Goal: Obtain resource: Download file/media

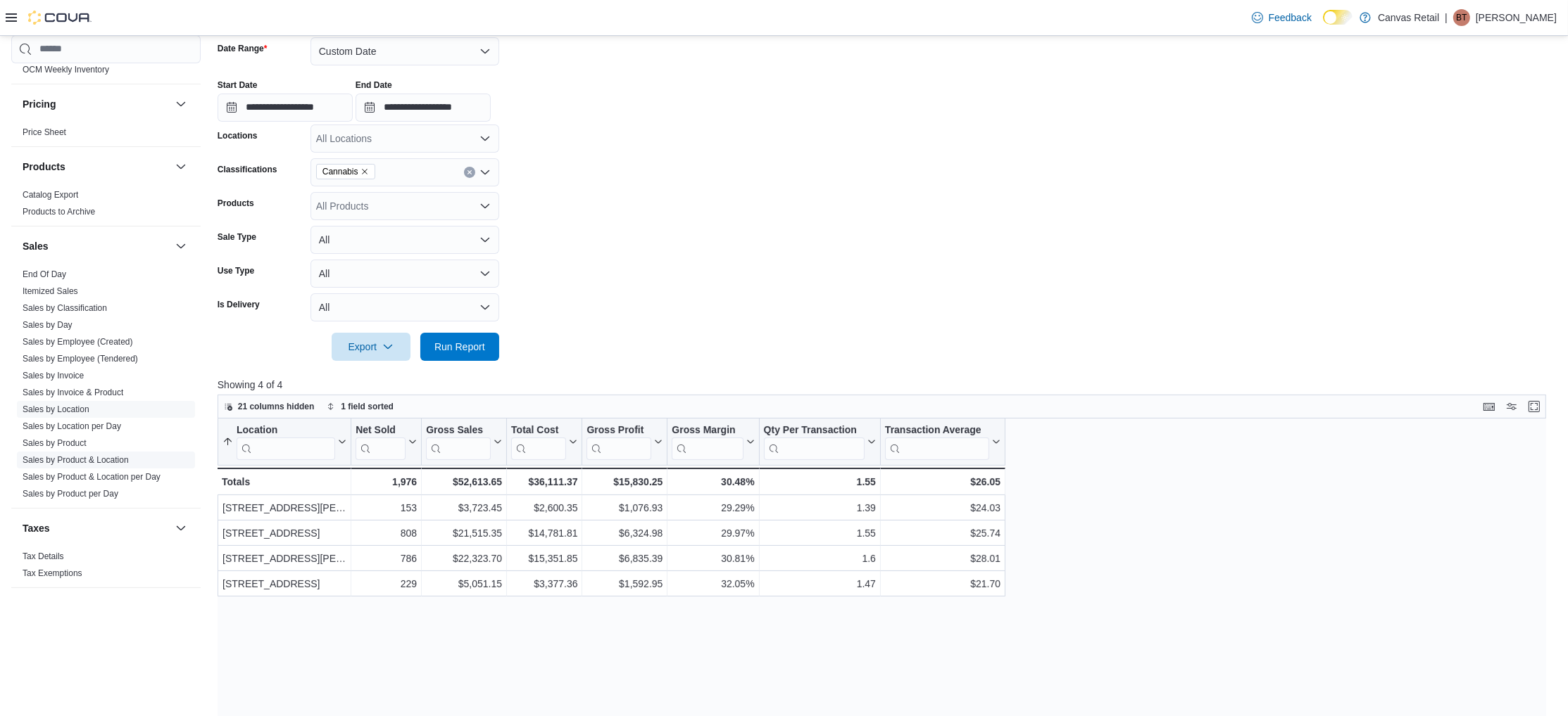
scroll to position [817, 0]
click at [761, 351] on form "**********" at bounding box center [887, 191] width 1339 height 341
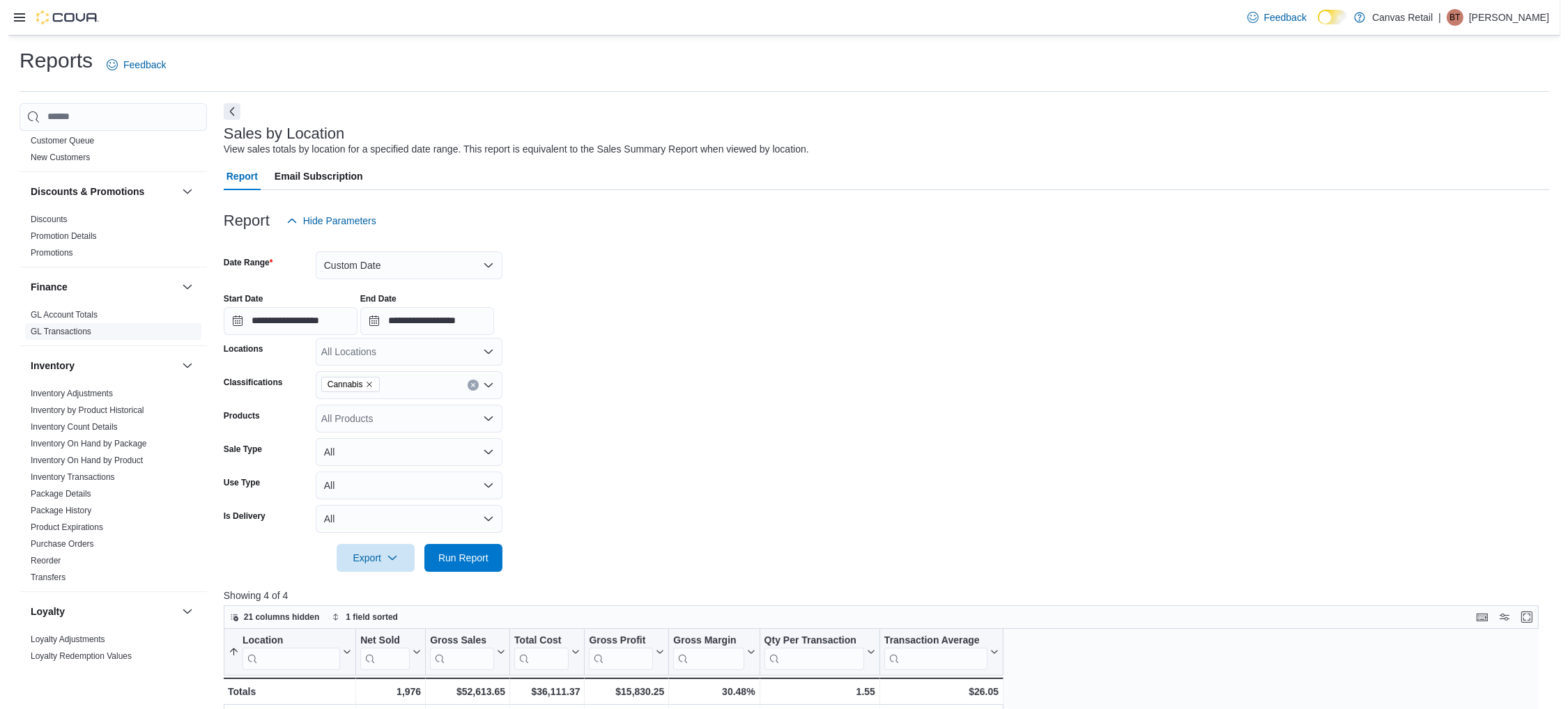
scroll to position [228, 0]
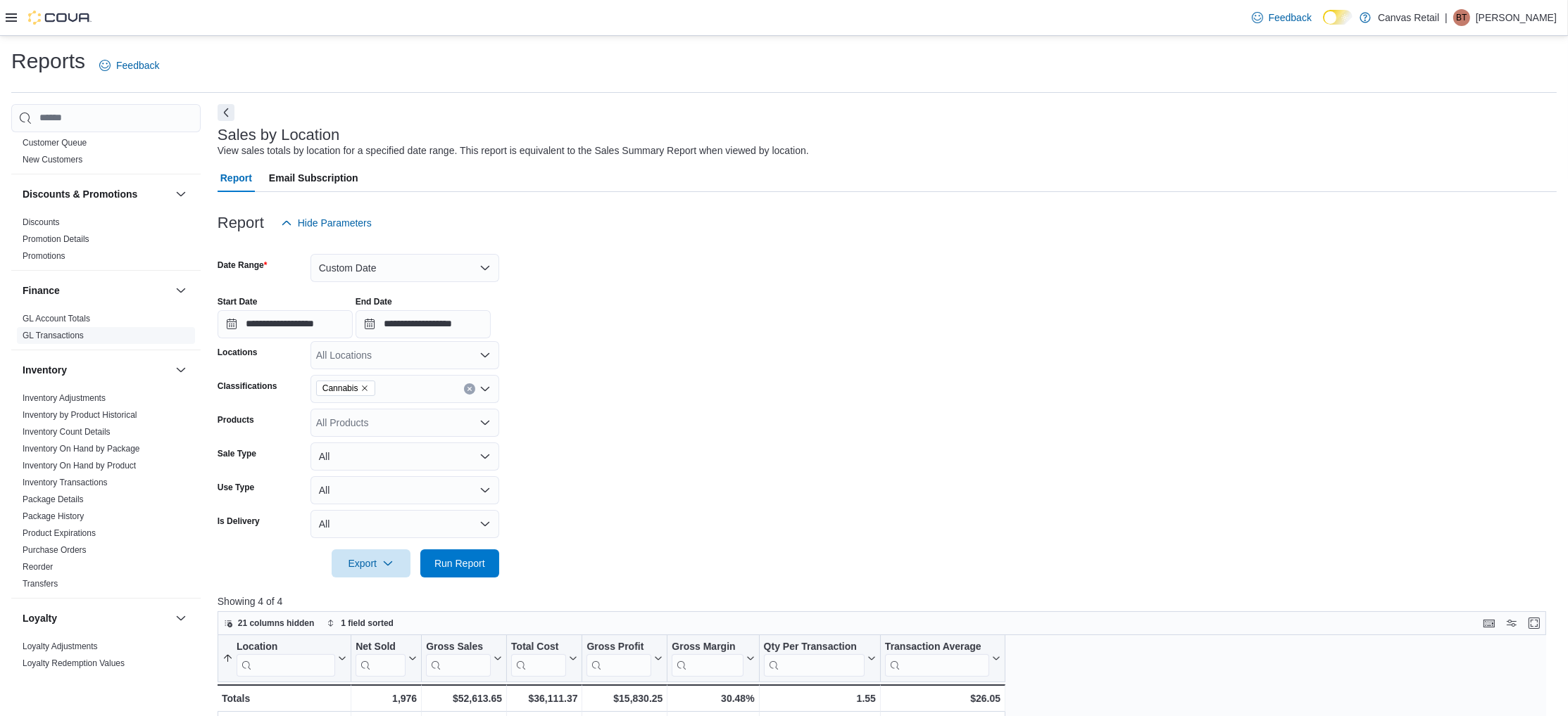
click at [56, 334] on link "GL Transactions" at bounding box center [53, 336] width 61 height 10
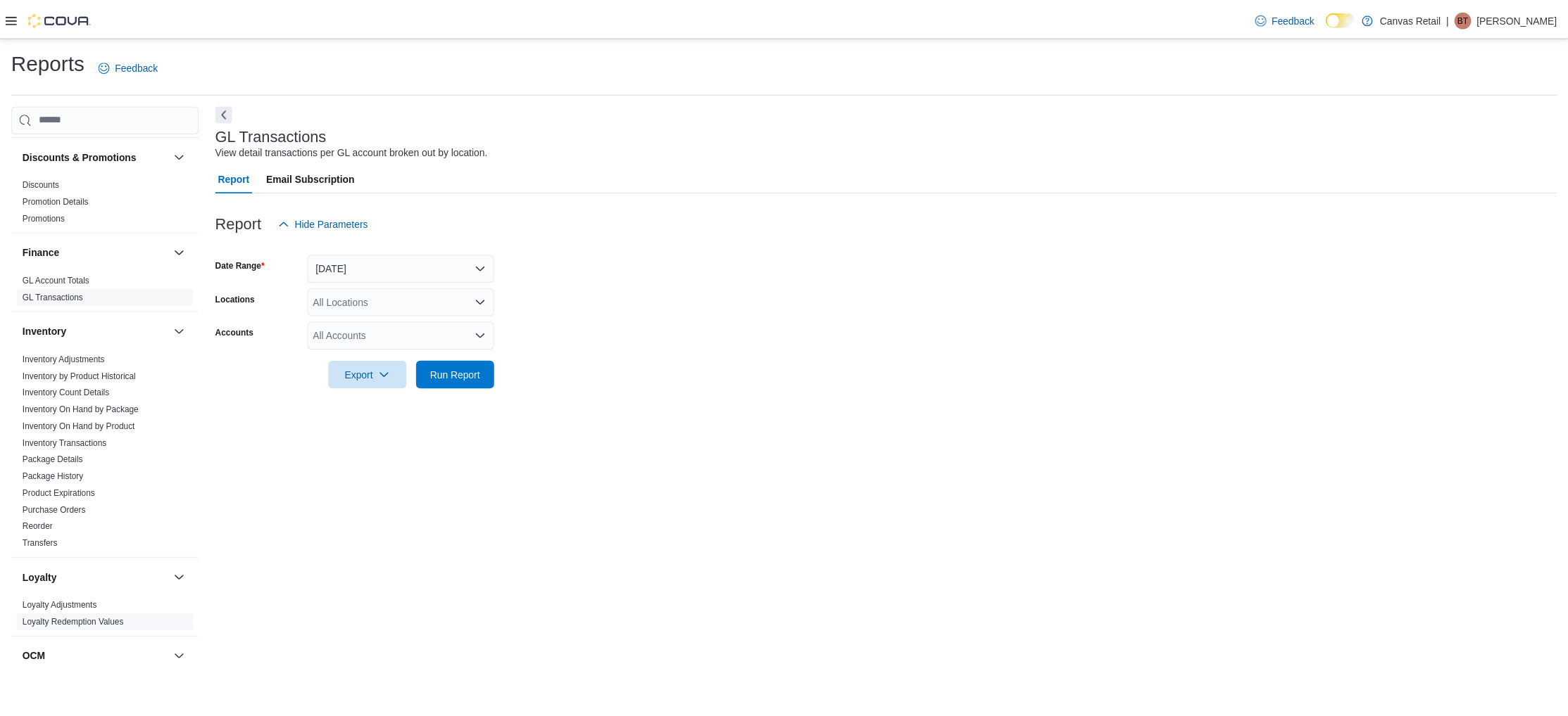
scroll to position [276, 0]
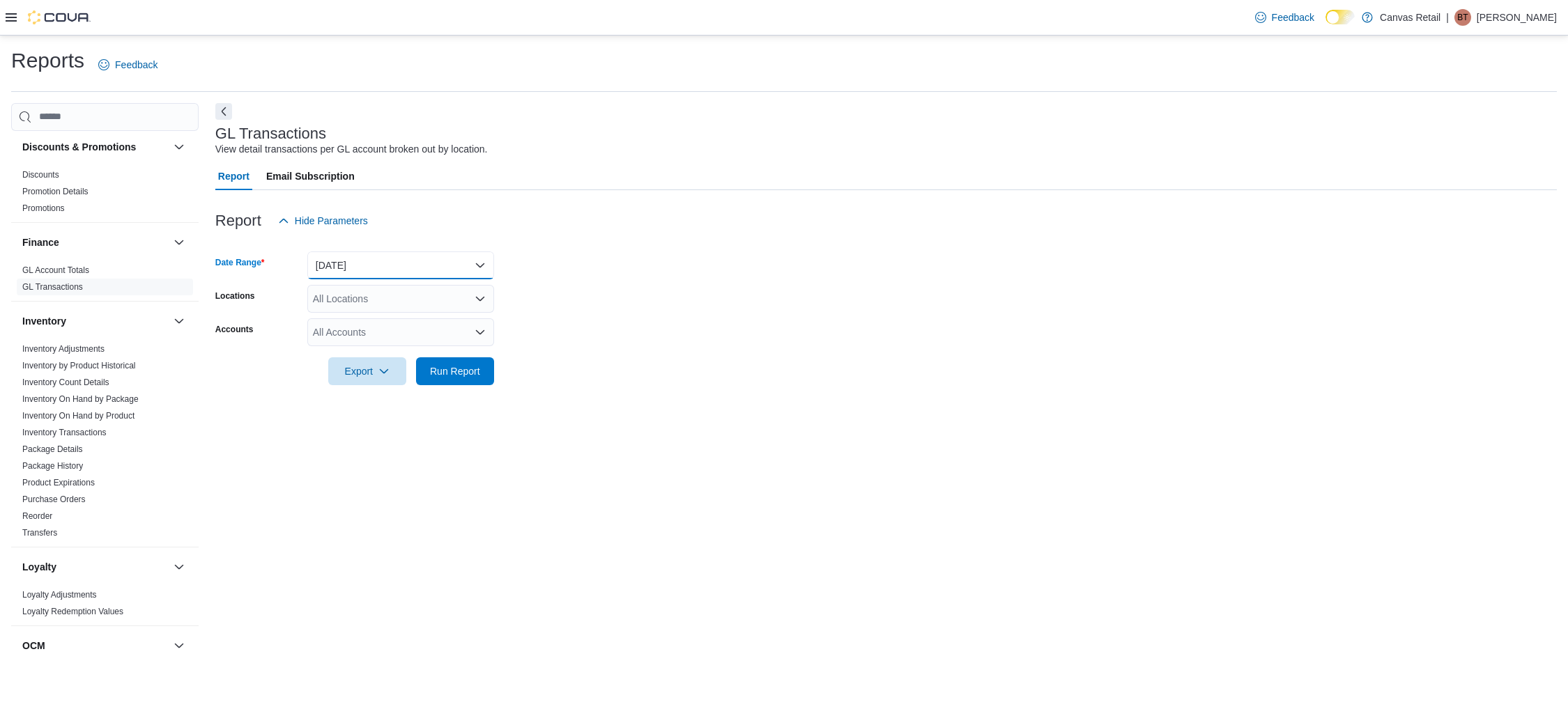
click at [358, 275] on button "Yesterday" at bounding box center [401, 266] width 187 height 28
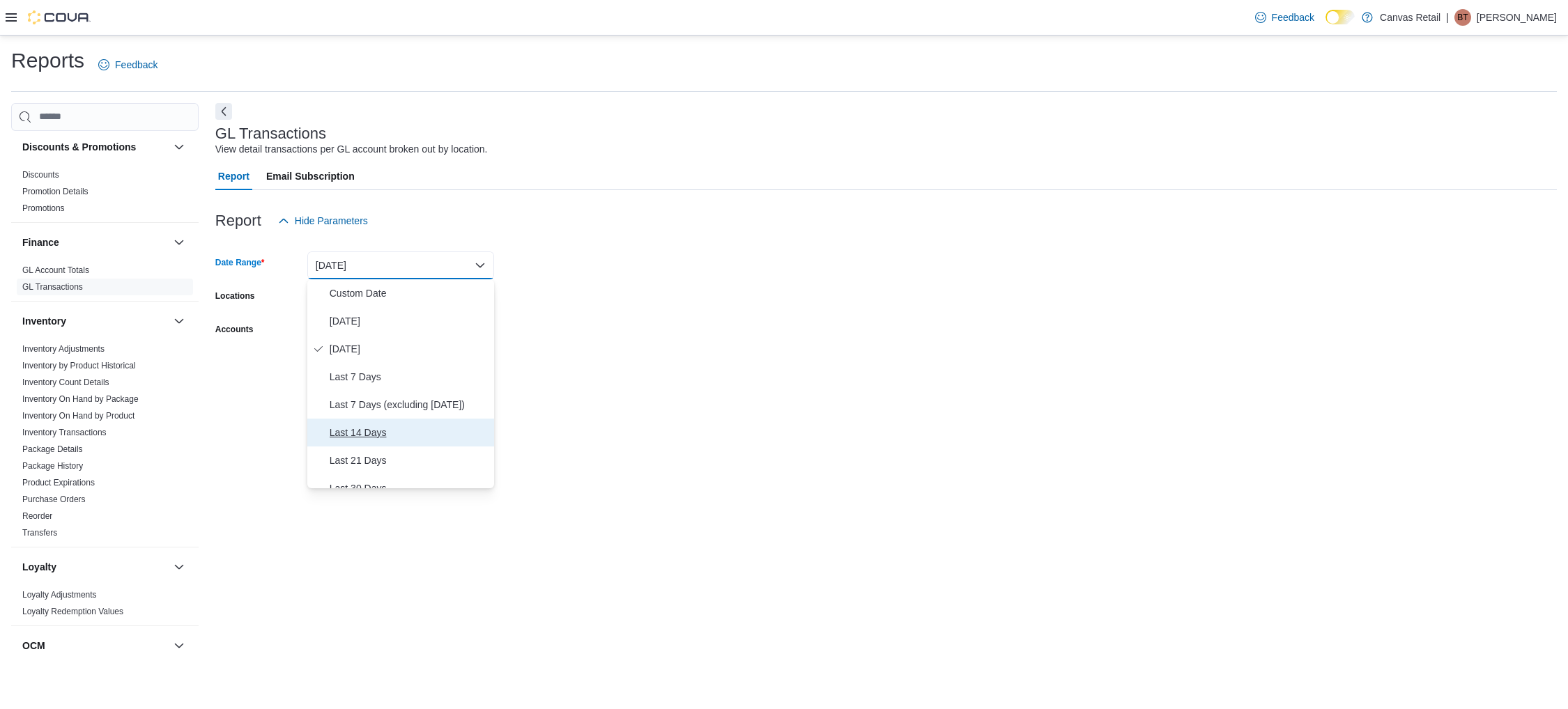
click at [407, 429] on span "Last 14 Days" at bounding box center [409, 433] width 159 height 17
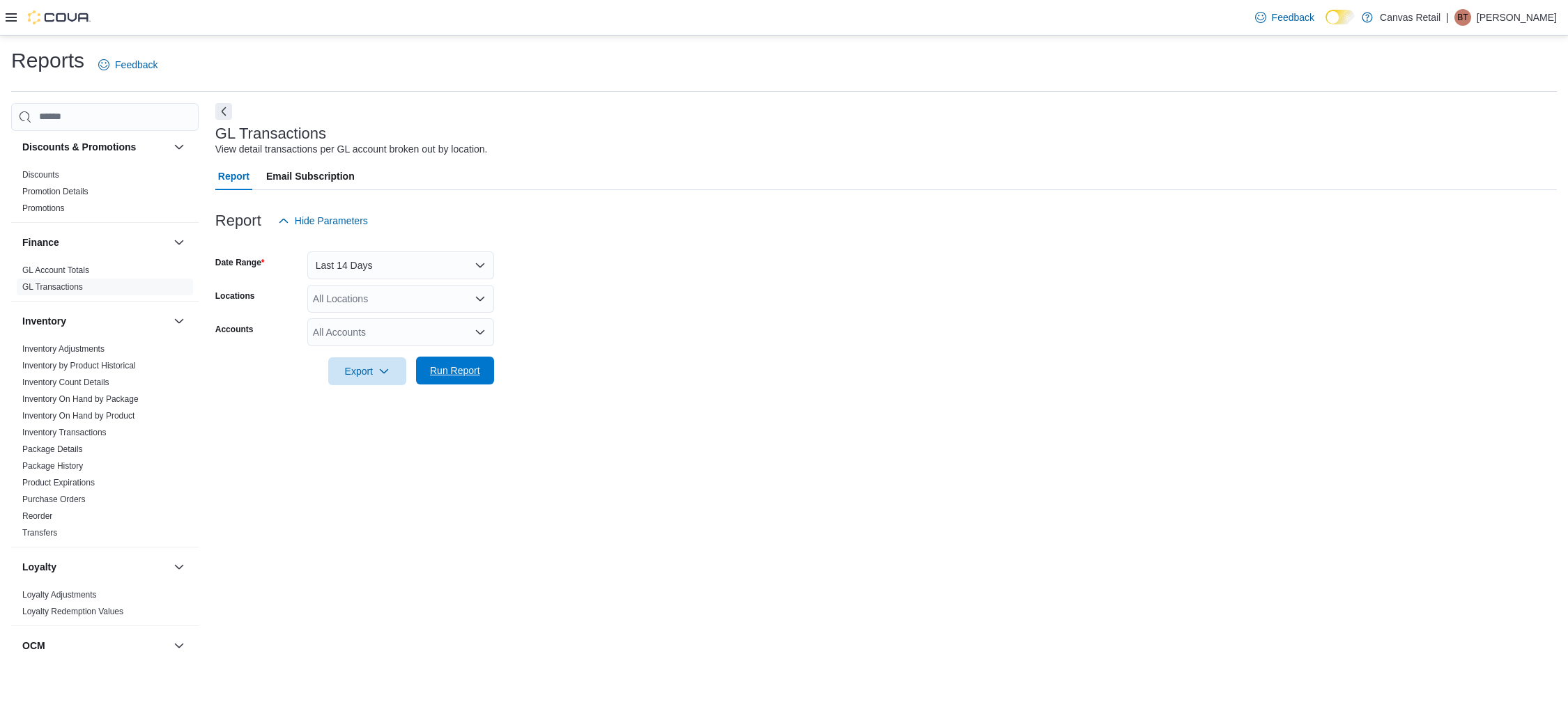
click at [442, 368] on span "Run Report" at bounding box center [455, 371] width 50 height 14
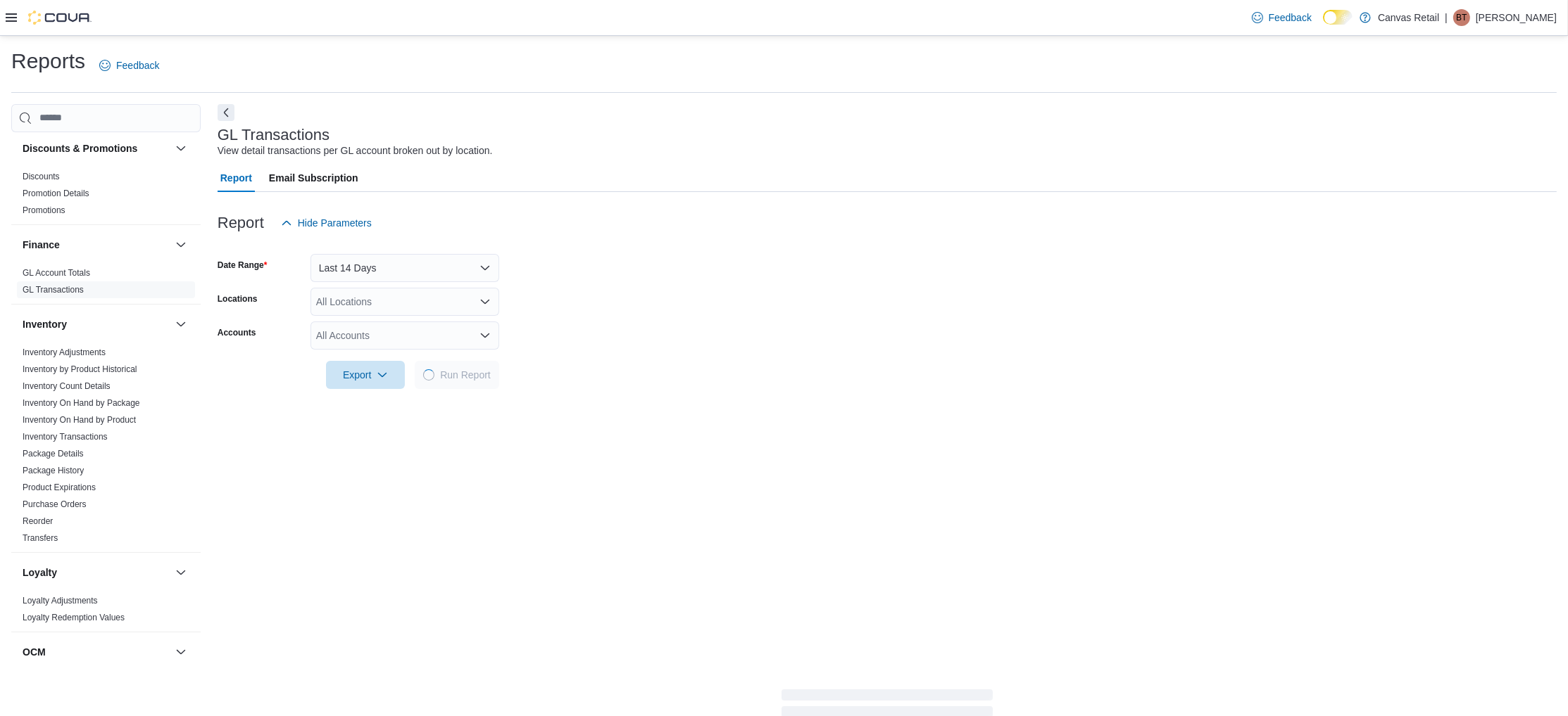
click at [1321, 439] on div "Report Hide Parameters Date Range Last 14 Days Locations All Locations Accounts…" at bounding box center [887, 465] width 1339 height 546
click at [8, 23] on div at bounding box center [49, 18] width 86 height 14
click at [8, 20] on icon at bounding box center [11, 18] width 11 height 11
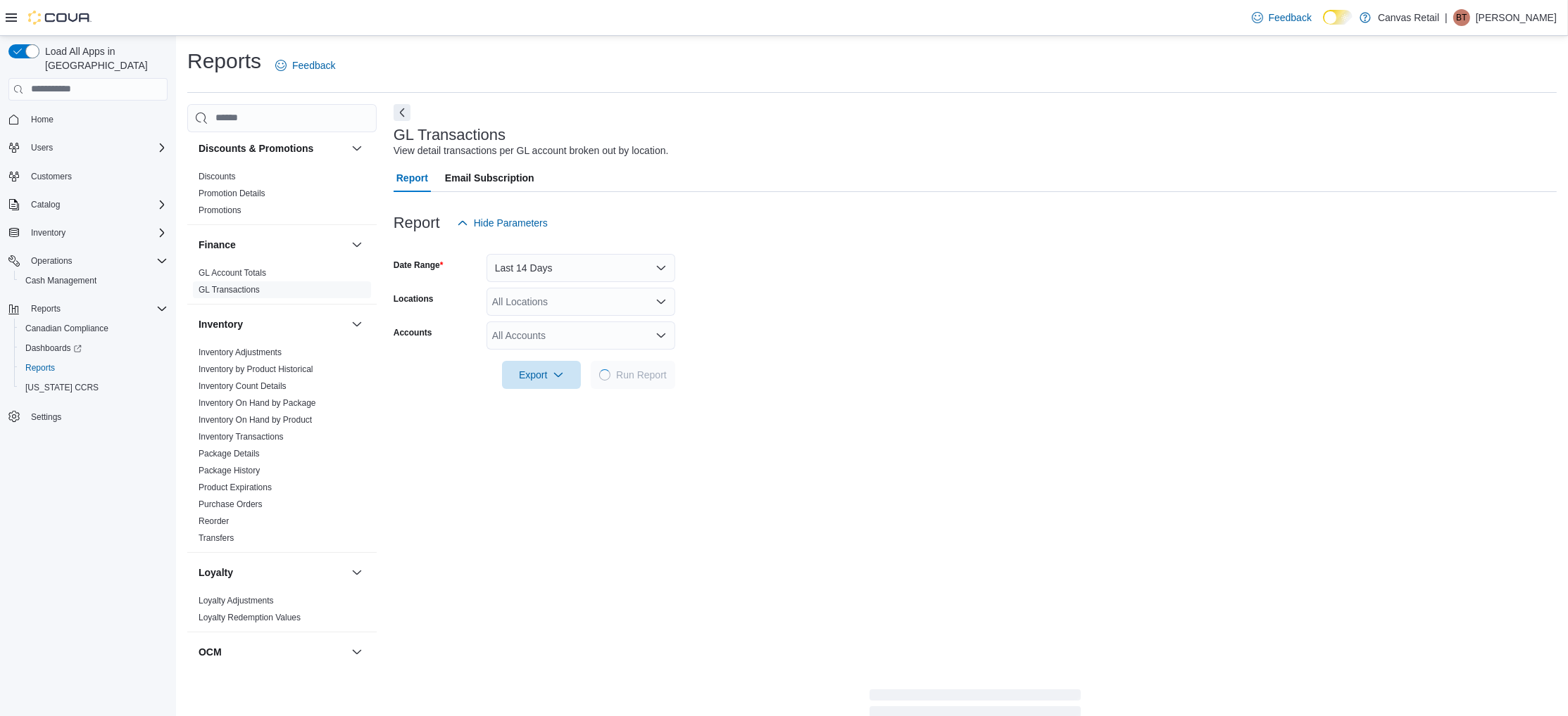
click at [10, 17] on icon at bounding box center [11, 18] width 11 height 11
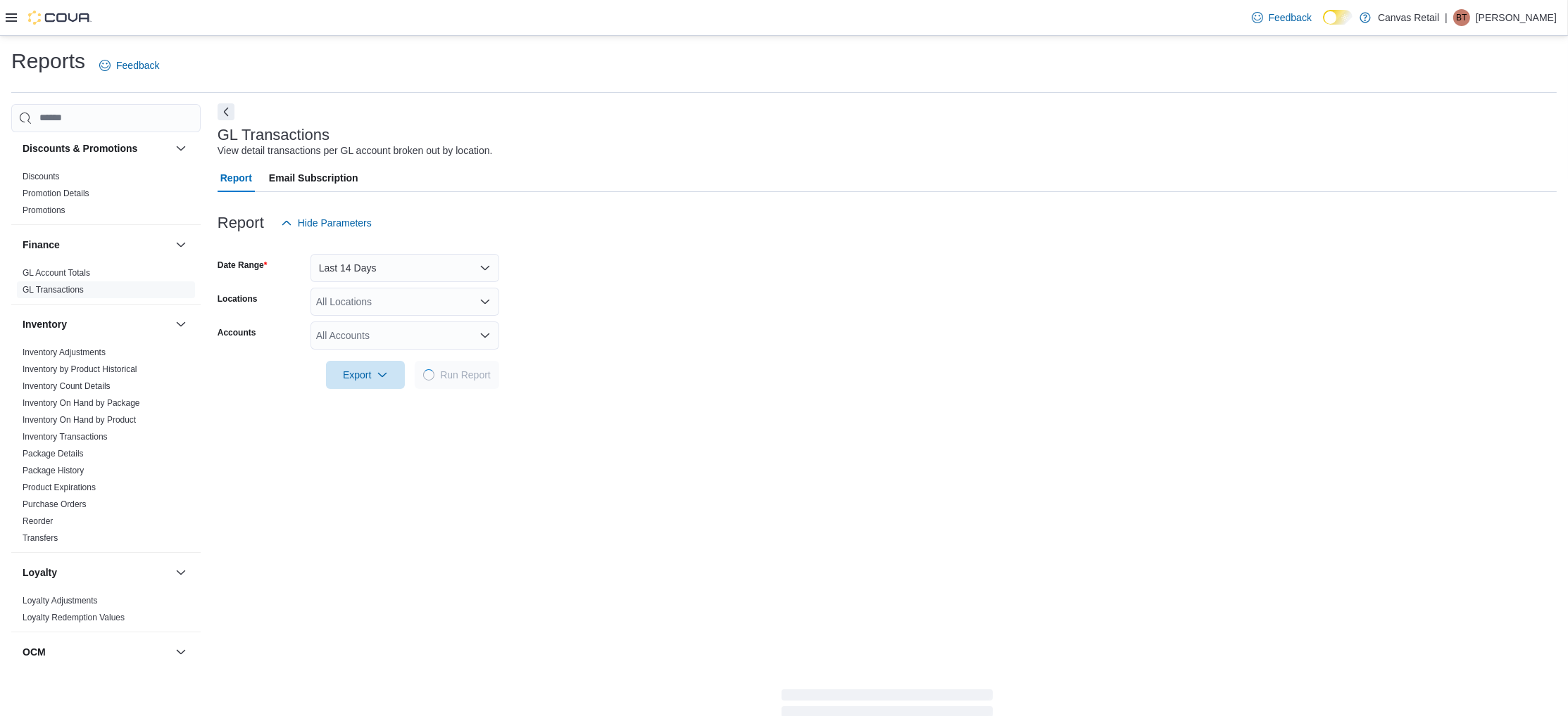
click at [222, 113] on button "Next" at bounding box center [226, 112] width 17 height 17
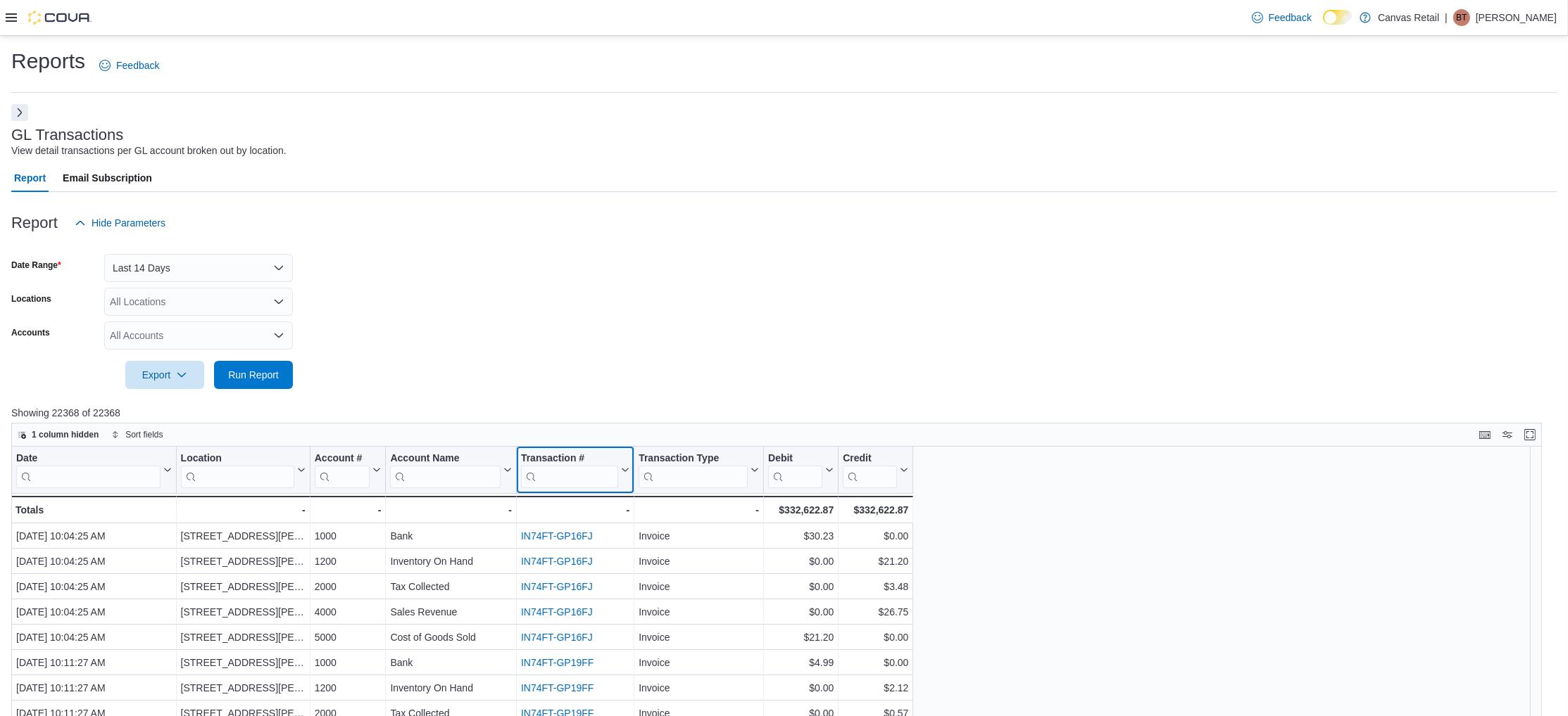
click at [550, 479] on input "search" at bounding box center [570, 477] width 97 height 23
click at [670, 475] on input "search" at bounding box center [692, 477] width 109 height 23
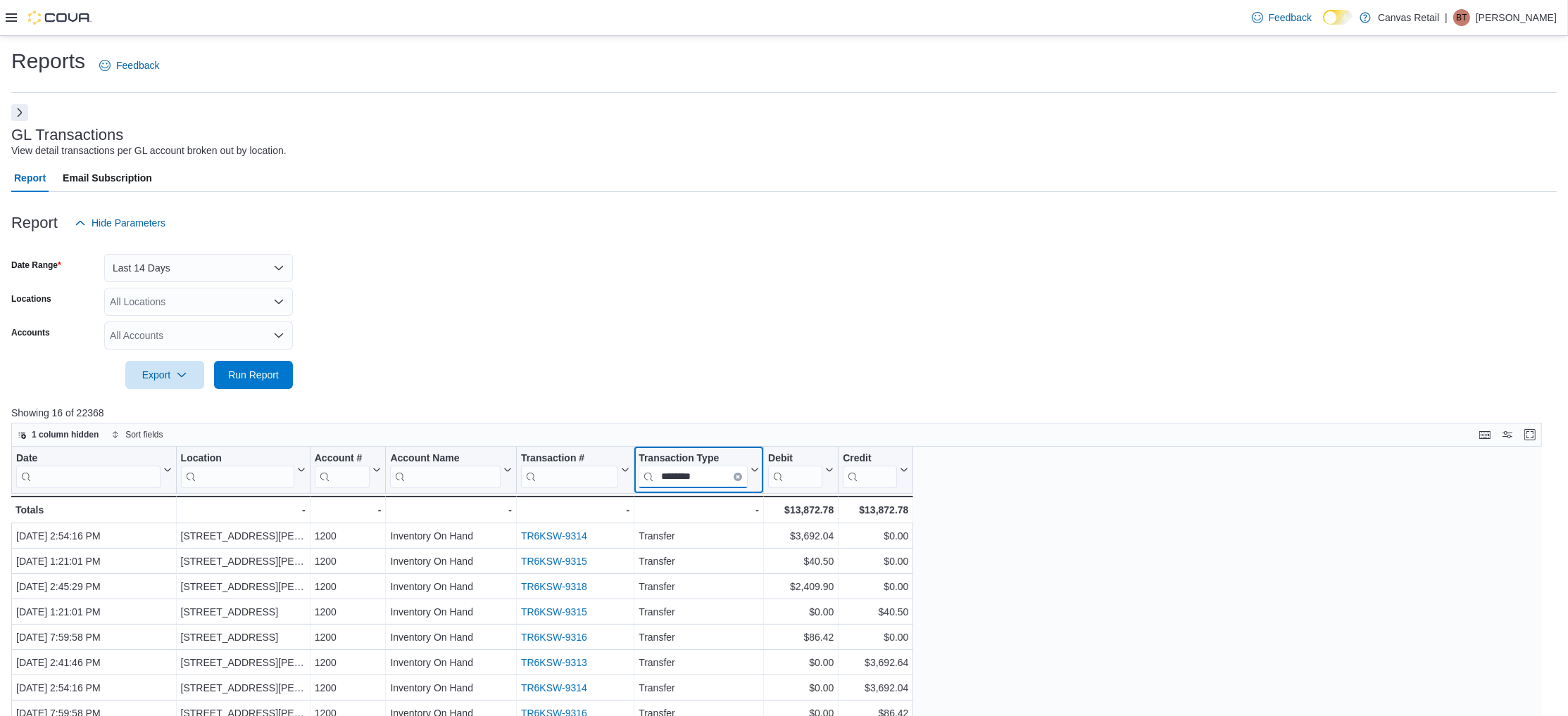
type input "********"
click at [1066, 578] on div "Date Click to view column header actions Location Click to view column header a…" at bounding box center [784, 722] width 1546 height 550
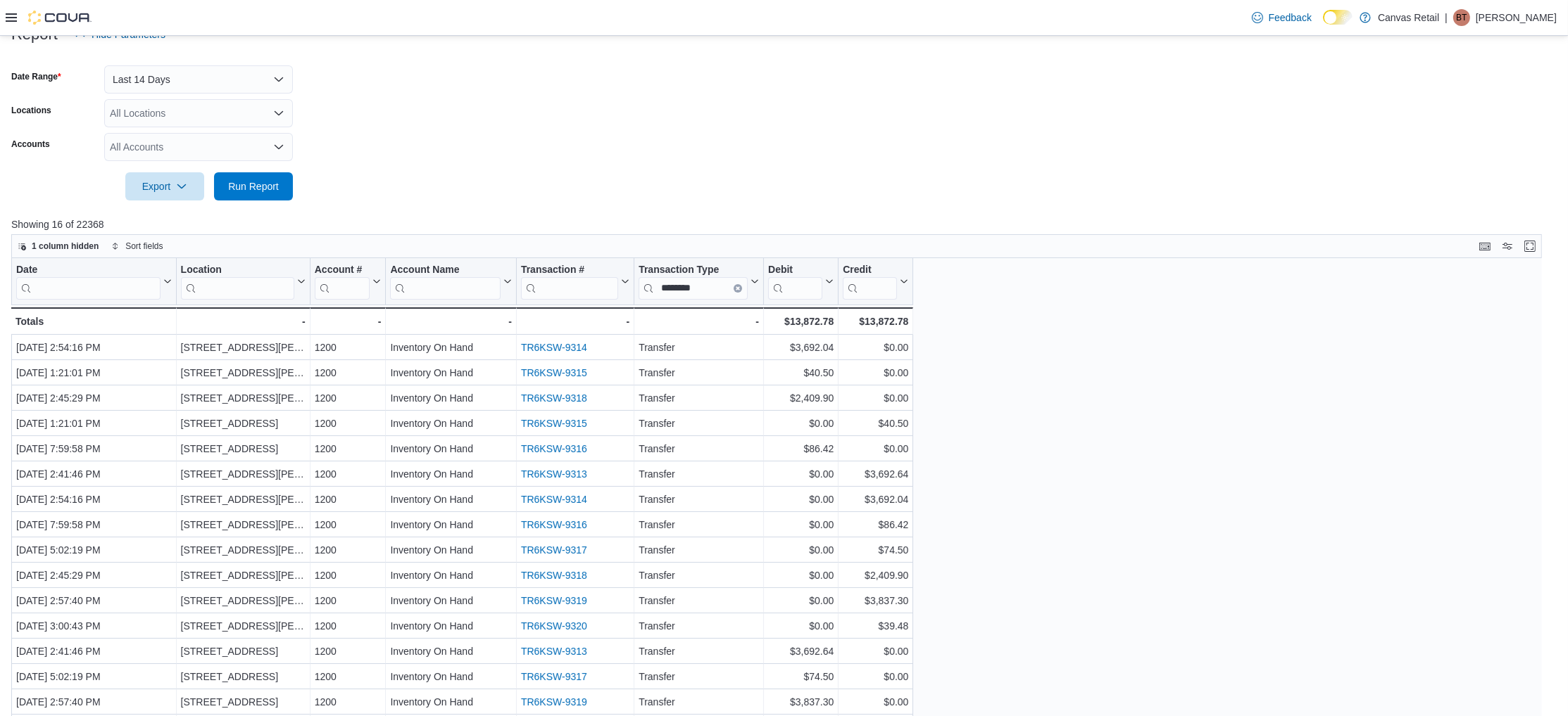
scroll to position [190, 0]
click at [622, 289] on button "Transaction #" at bounding box center [575, 280] width 108 height 36
click at [628, 279] on div at bounding box center [633, 280] width 11 height 46
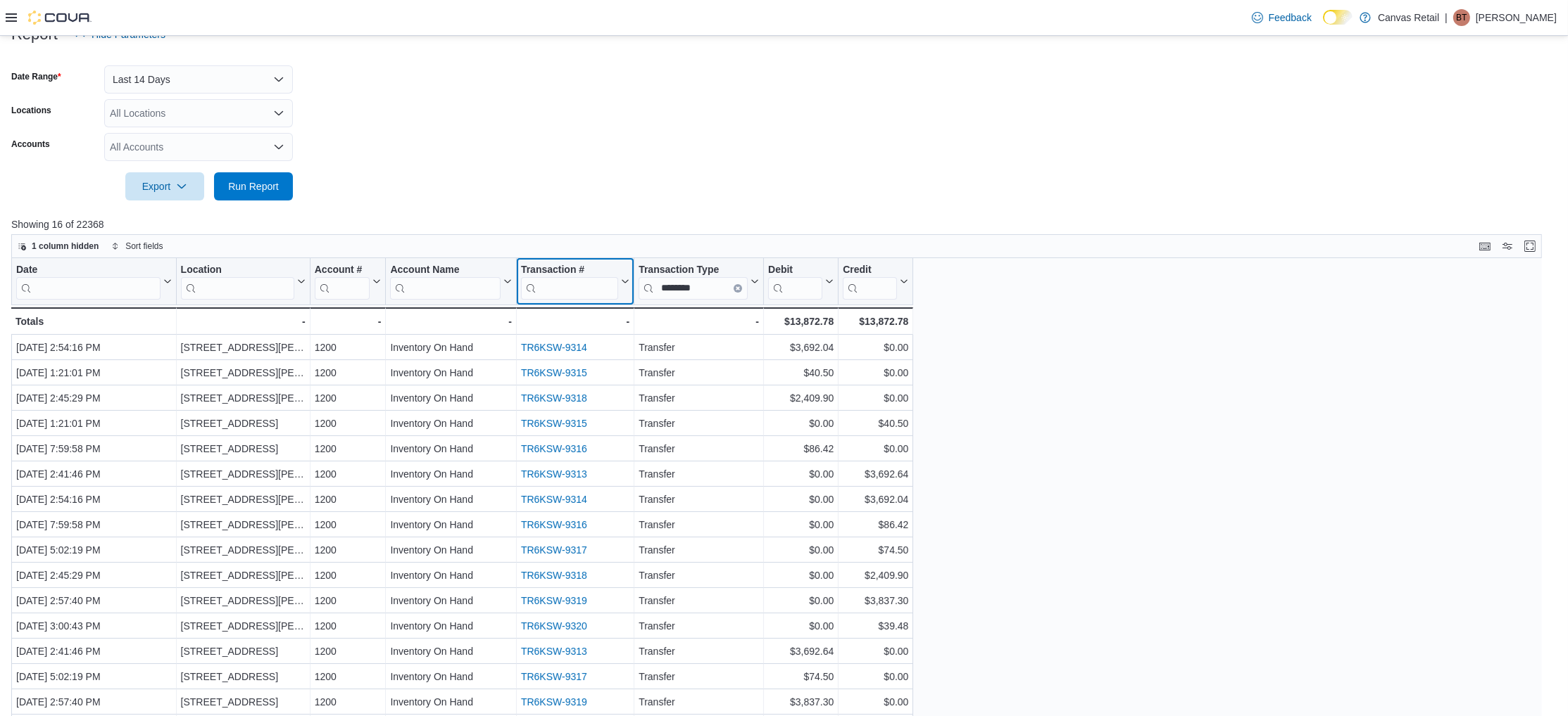
click at [623, 284] on icon at bounding box center [623, 282] width 11 height 8
click at [559, 332] on button "Sort A-Z" at bounding box center [575, 335] width 79 height 17
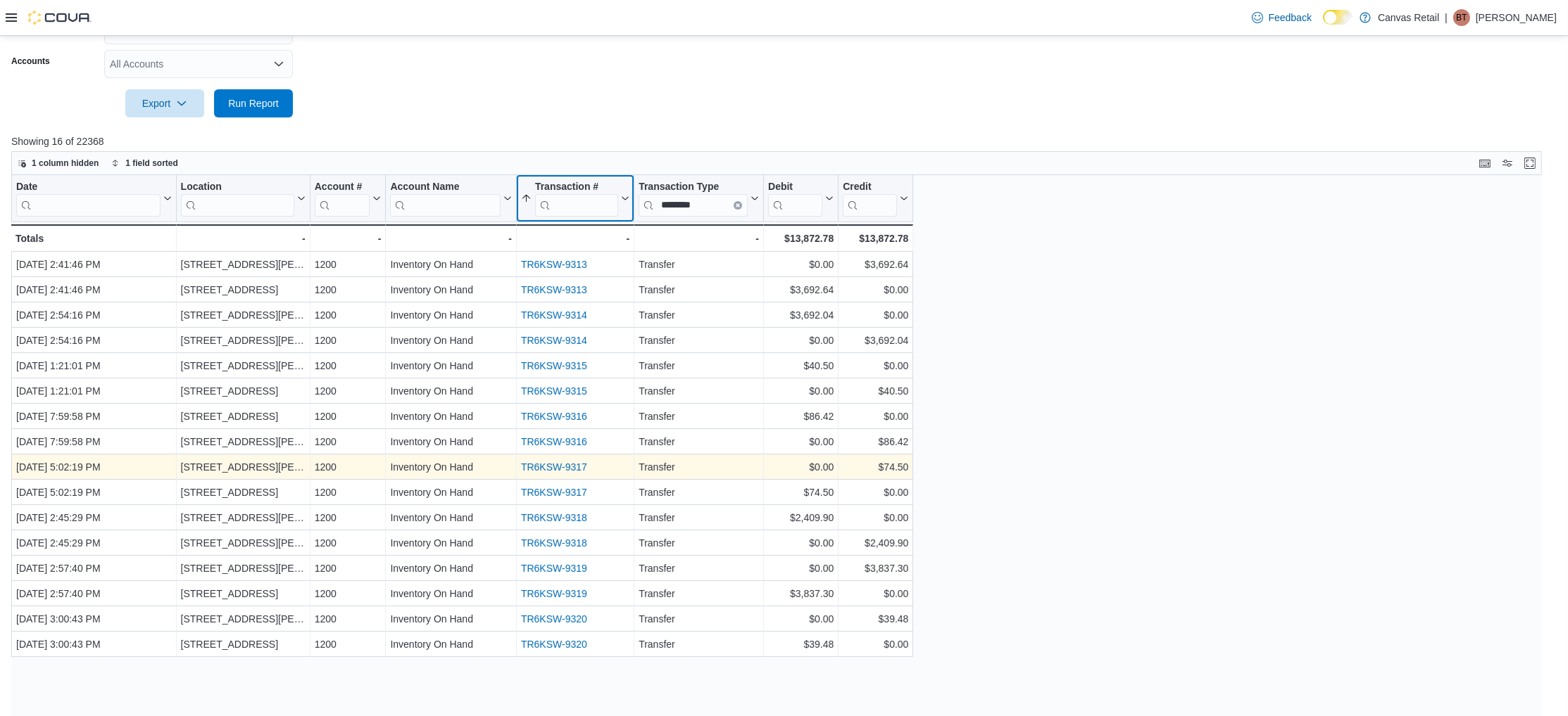
scroll to position [290, 0]
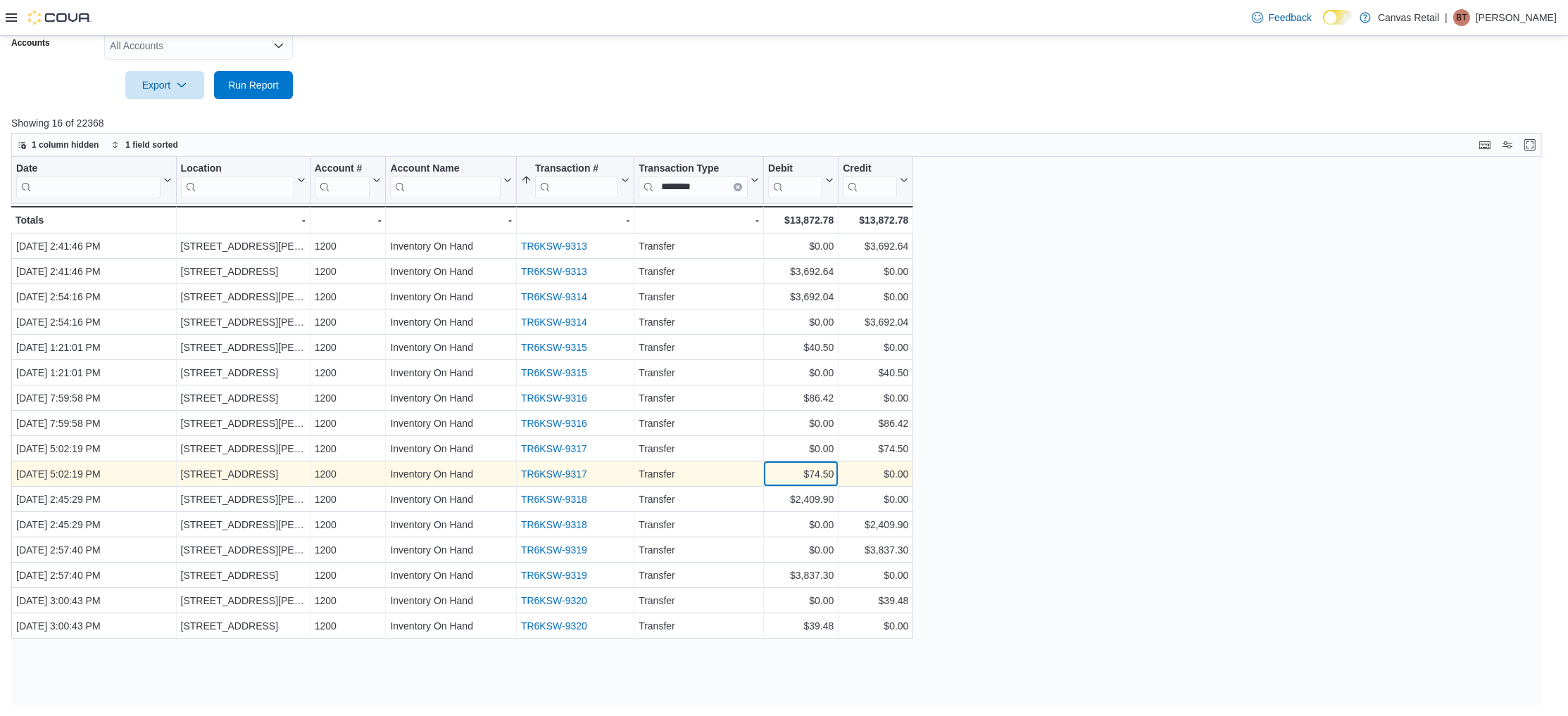
click at [788, 472] on div "$74.50" at bounding box center [800, 475] width 66 height 17
drag, startPoint x: 786, startPoint y: 472, endPoint x: 833, endPoint y: 472, distance: 47.0
click at [833, 472] on div "$74.50 - Debit, column 7, row 10" at bounding box center [801, 475] width 75 height 25
copy div "$74.50"
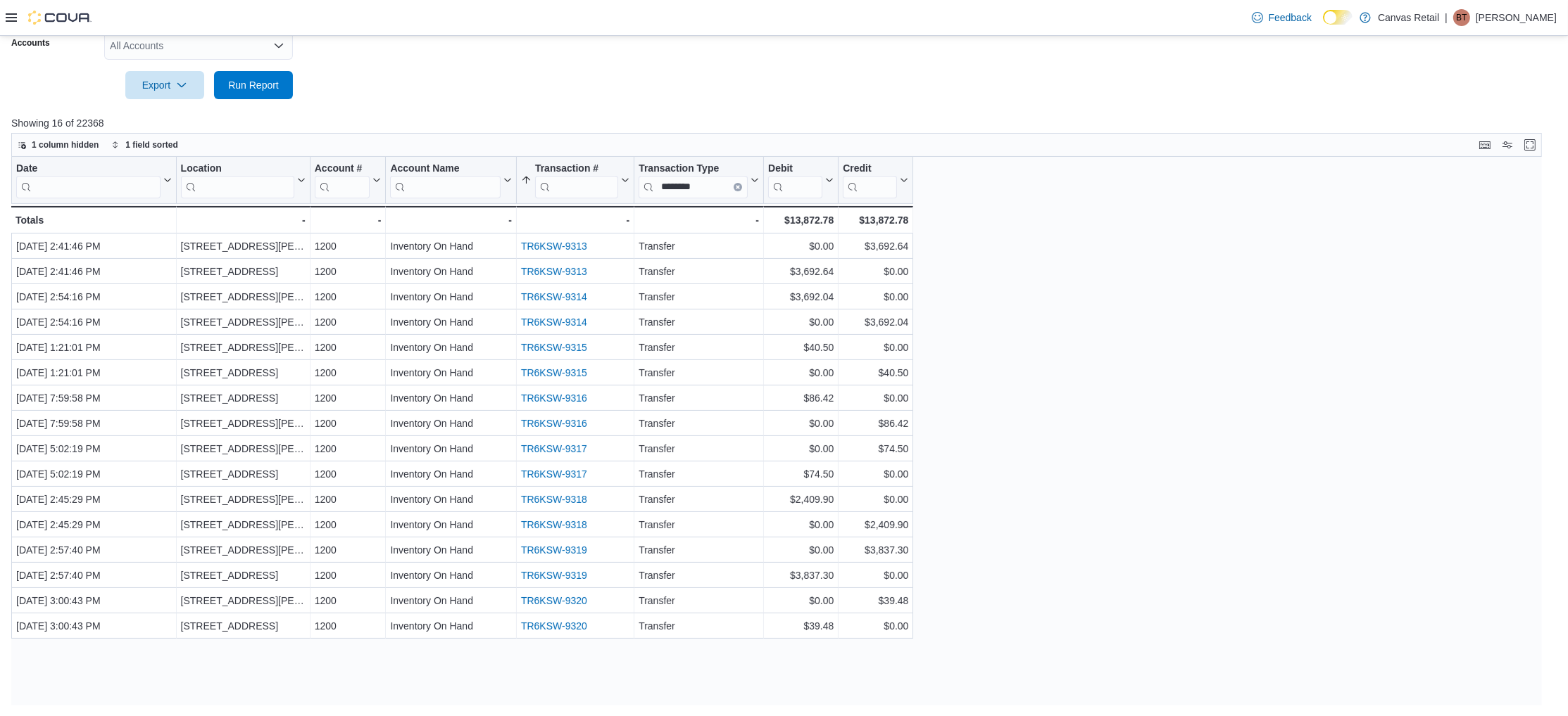
click at [1112, 552] on div "Date Click to view column header actions Location Click to view column header a…" at bounding box center [784, 432] width 1546 height 550
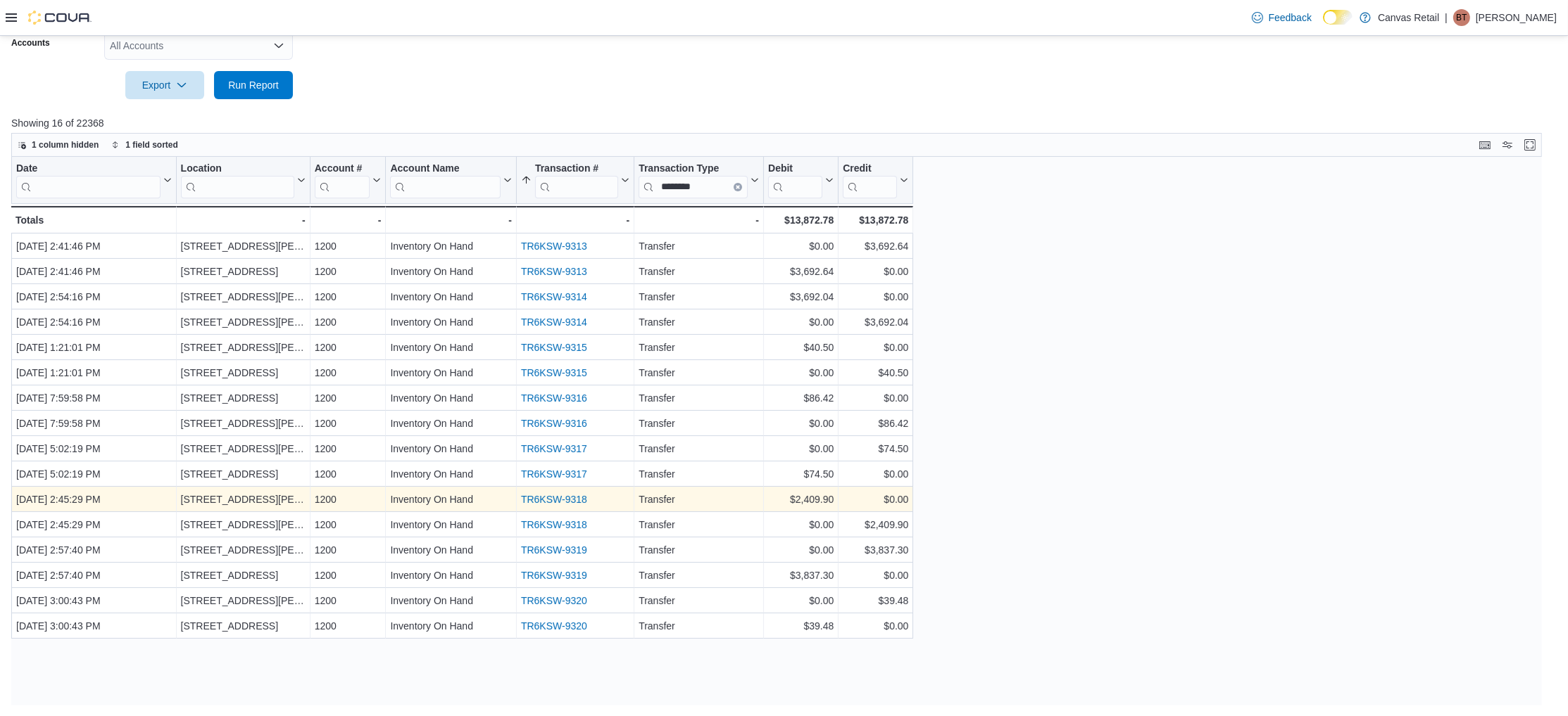
scroll to position [289, 0]
drag, startPoint x: 782, startPoint y: 494, endPoint x: 840, endPoint y: 497, distance: 58.1
click at [840, 497] on div "Aug 8, 2025, 2:45:29 PM - Date, column 1, row 11 1285 WESTON RD - Location, col…" at bounding box center [462, 501] width 902 height 25
copy div "$2,409.90 - Debit, column 7, row 11"
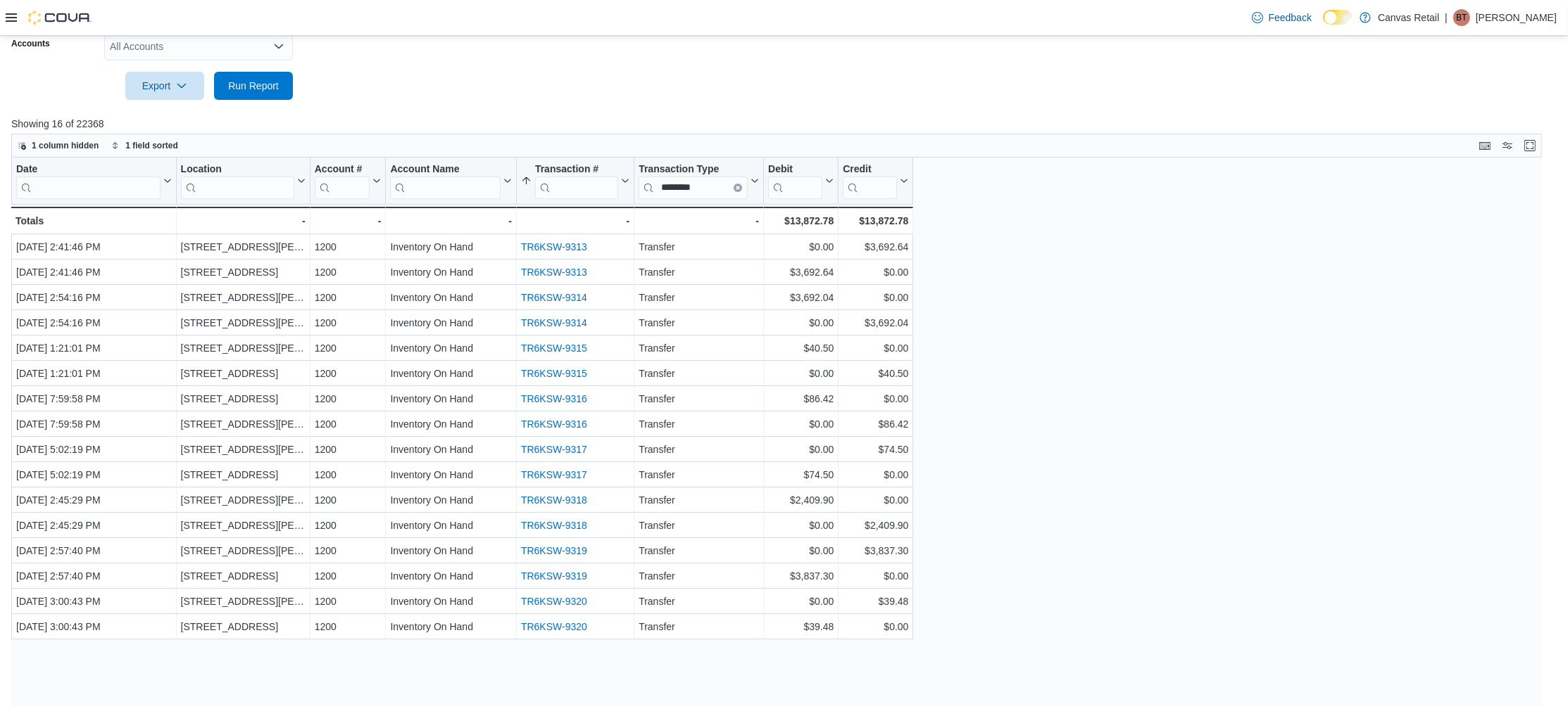
click at [1059, 551] on div "Date Click to view column header actions Location Click to view column header a…" at bounding box center [784, 432] width 1546 height 550
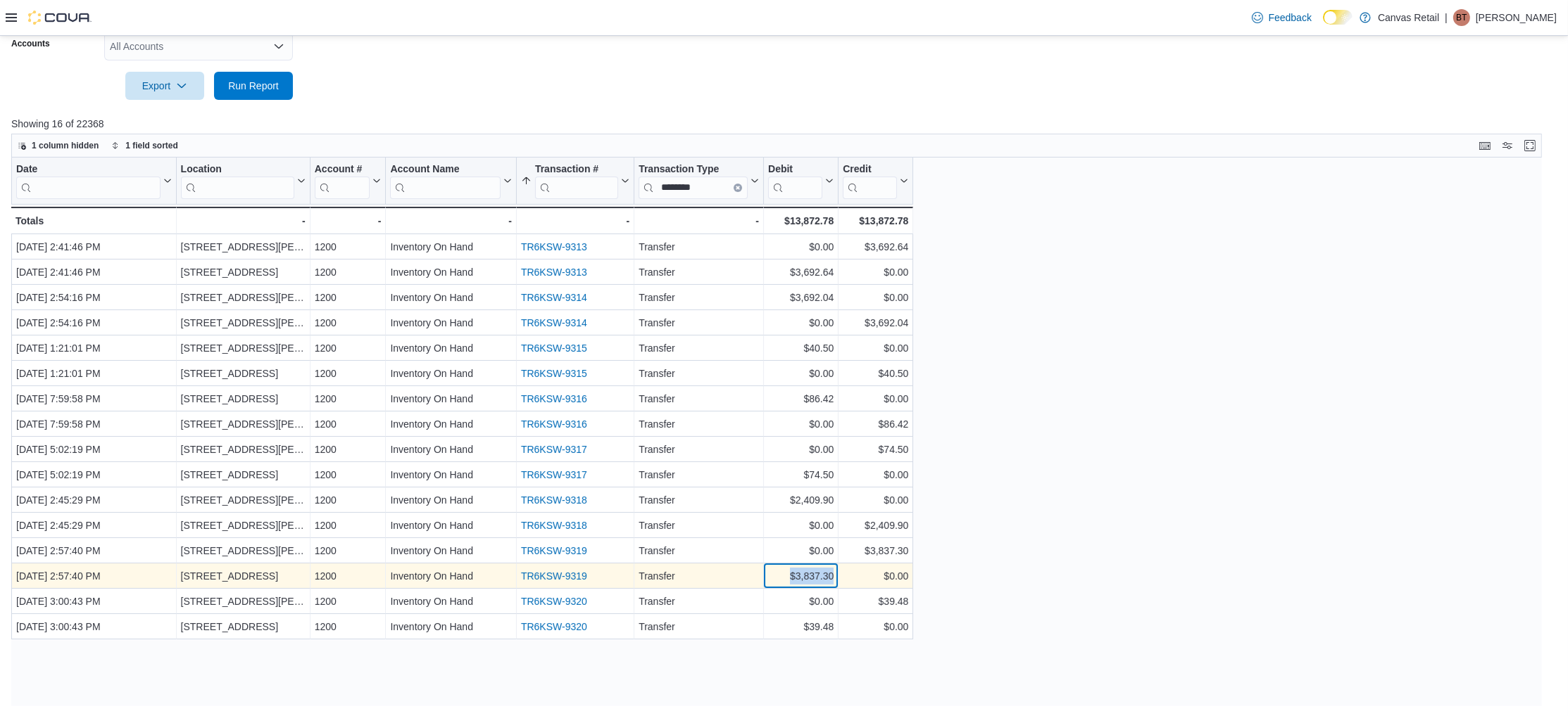
drag, startPoint x: 788, startPoint y: 575, endPoint x: 833, endPoint y: 574, distance: 45.0
click at [833, 574] on div "$3,837.30" at bounding box center [800, 576] width 66 height 17
copy div "$3,837.30"
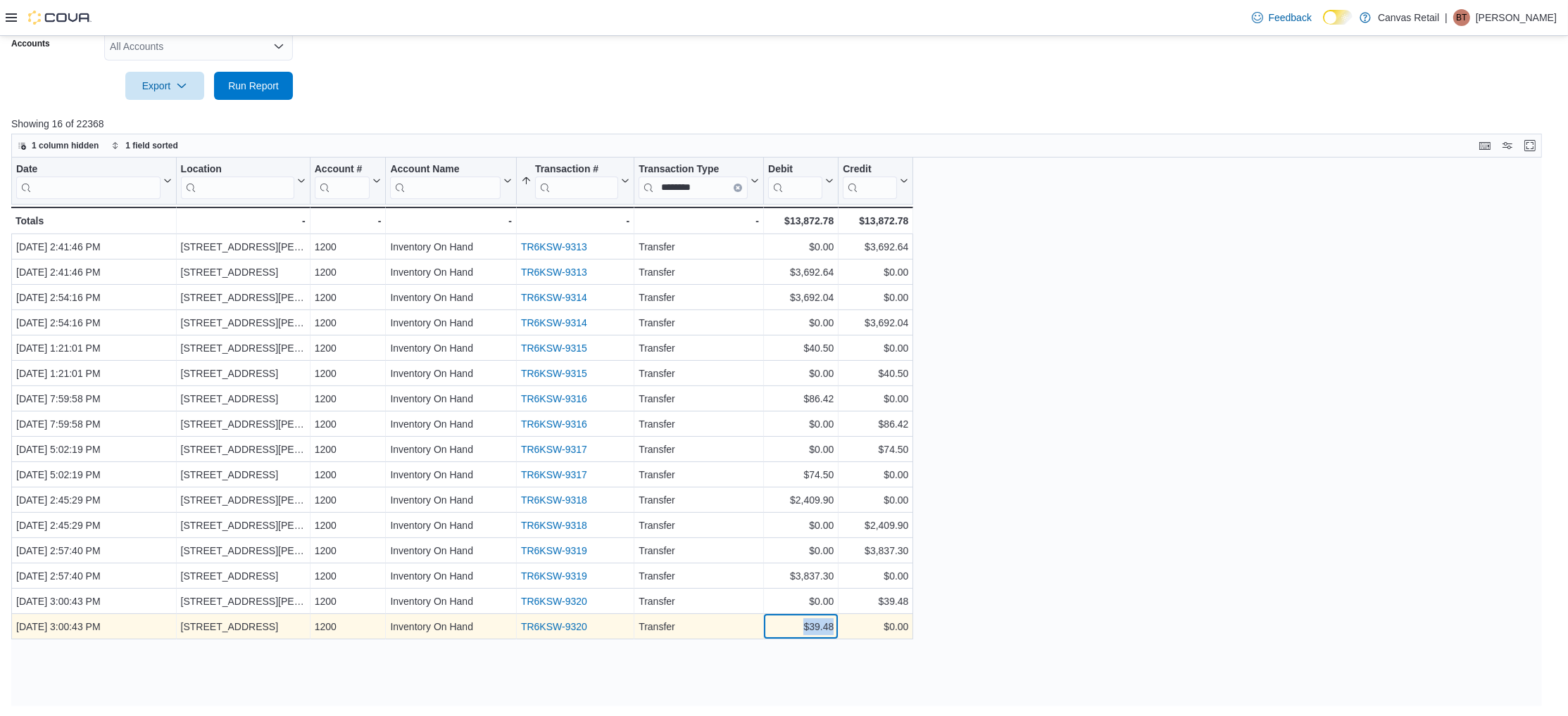
drag, startPoint x: 799, startPoint y: 624, endPoint x: 834, endPoint y: 620, distance: 35.2
click at [834, 620] on div "$39.48 - Debit, column 7, row 16" at bounding box center [801, 627] width 75 height 25
copy div "$39.48"
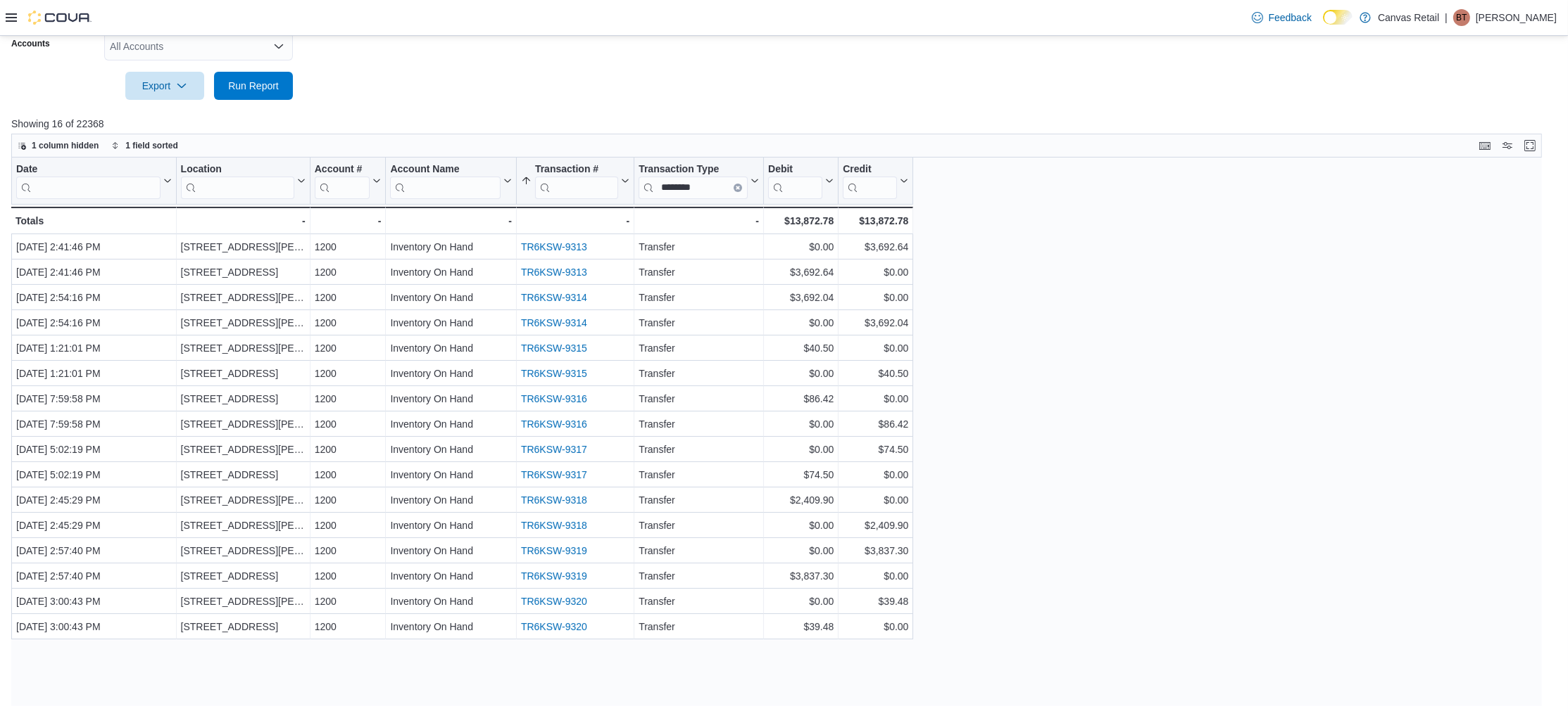
click at [1066, 631] on div "Date Click to view column header actions Location Click to view column header a…" at bounding box center [784, 432] width 1546 height 550
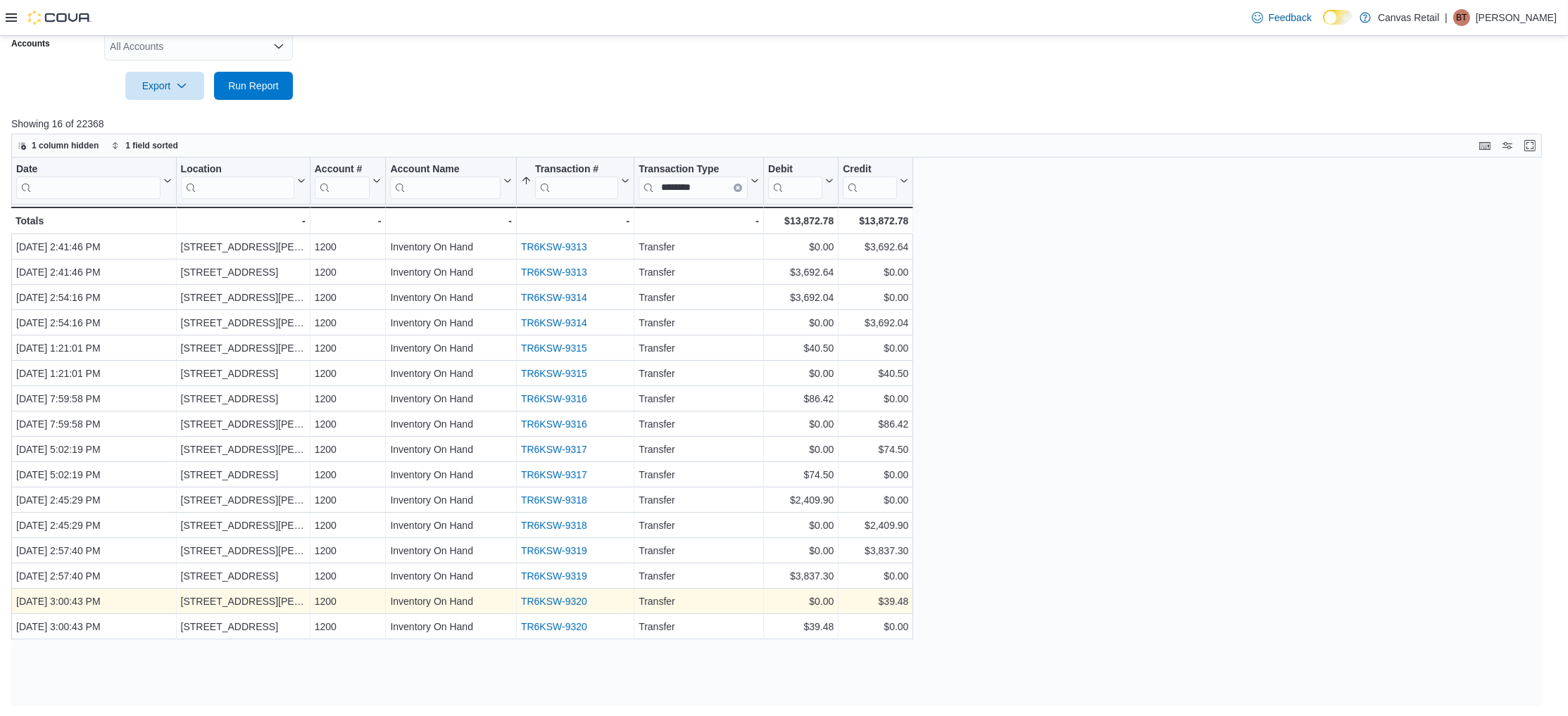
drag, startPoint x: 552, startPoint y: 662, endPoint x: 546, endPoint y: 612, distance: 50.4
click at [552, 662] on div "Date Click to view column header actions Location Click to view column header a…" at bounding box center [784, 432] width 1546 height 550
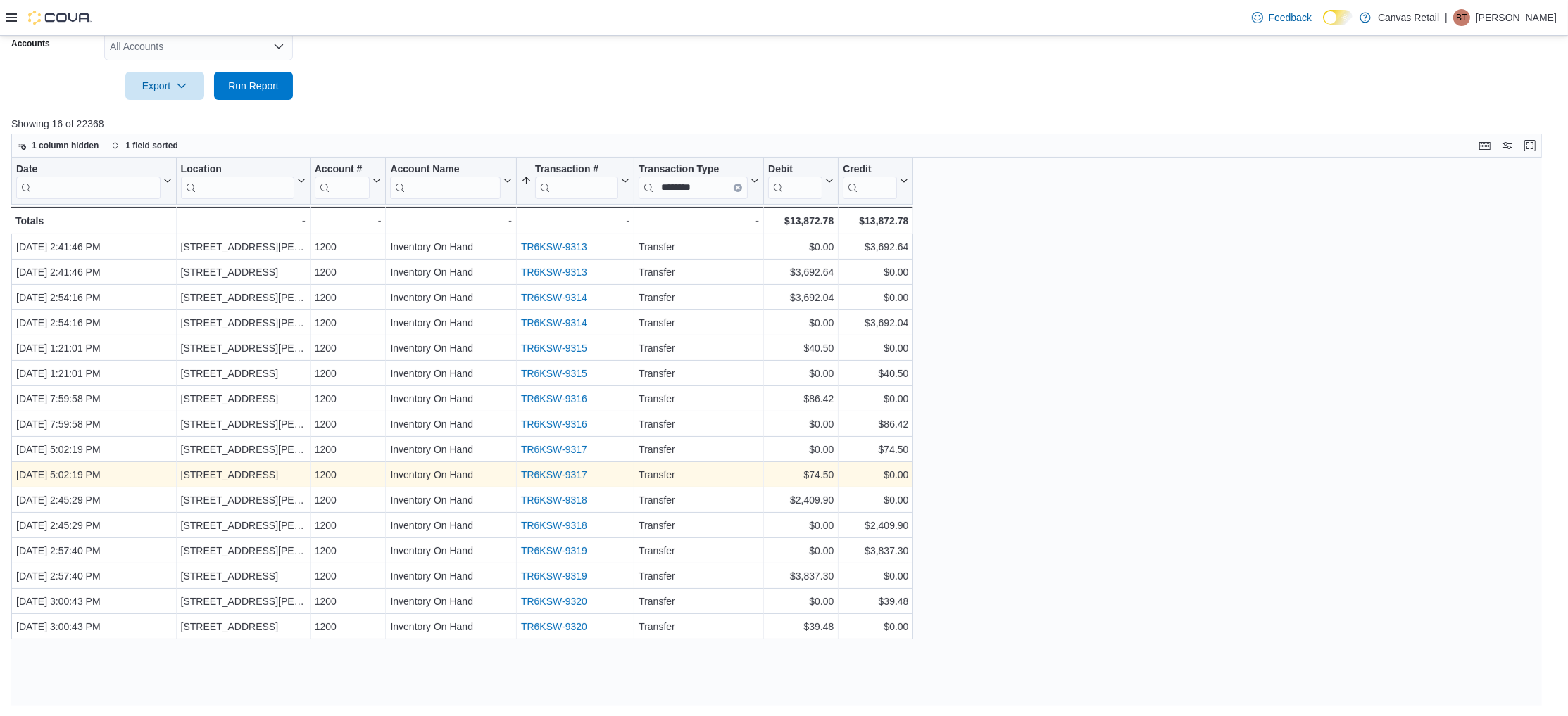
click at [575, 472] on link "TR6KSW-9317" at bounding box center [554, 475] width 66 height 11
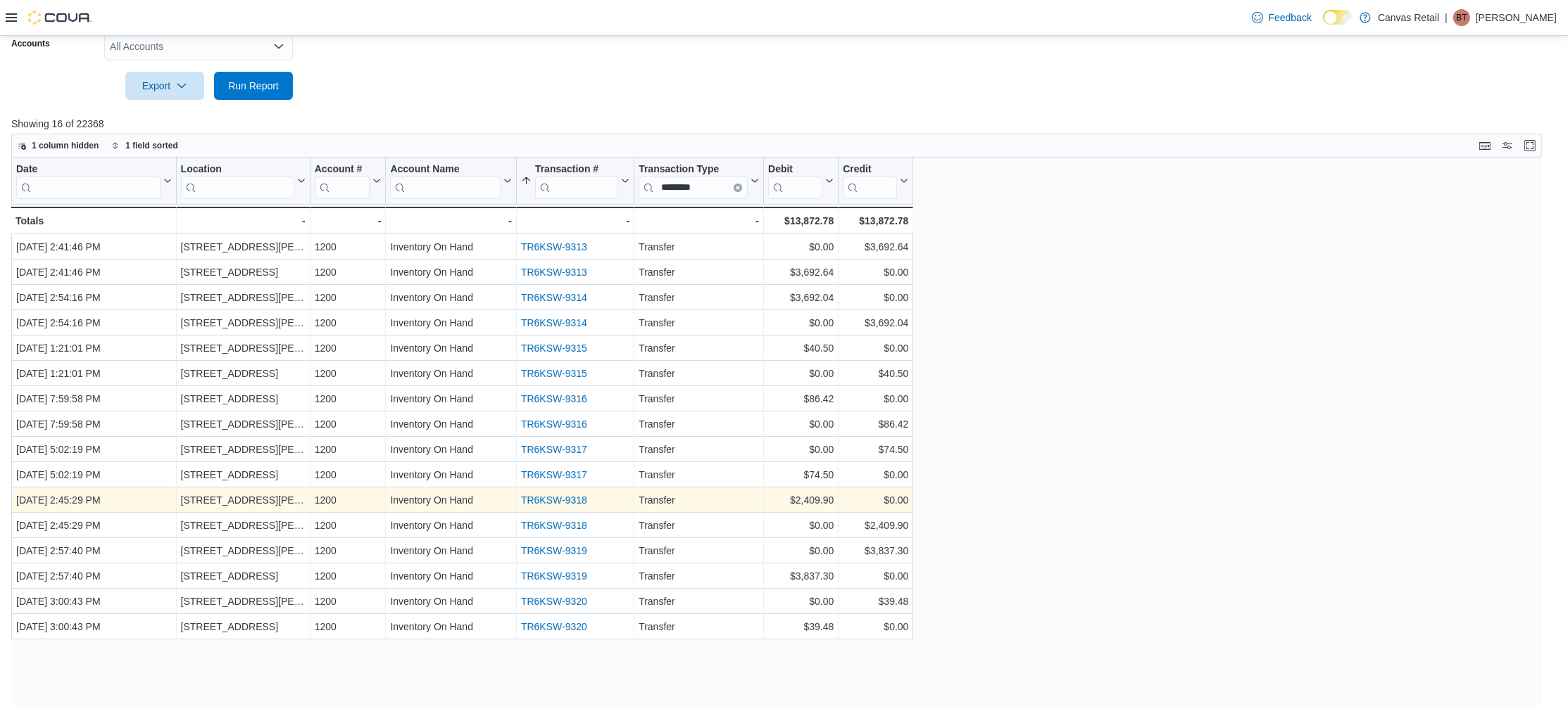
click at [576, 500] on link "TR6KSW-9318" at bounding box center [554, 501] width 66 height 11
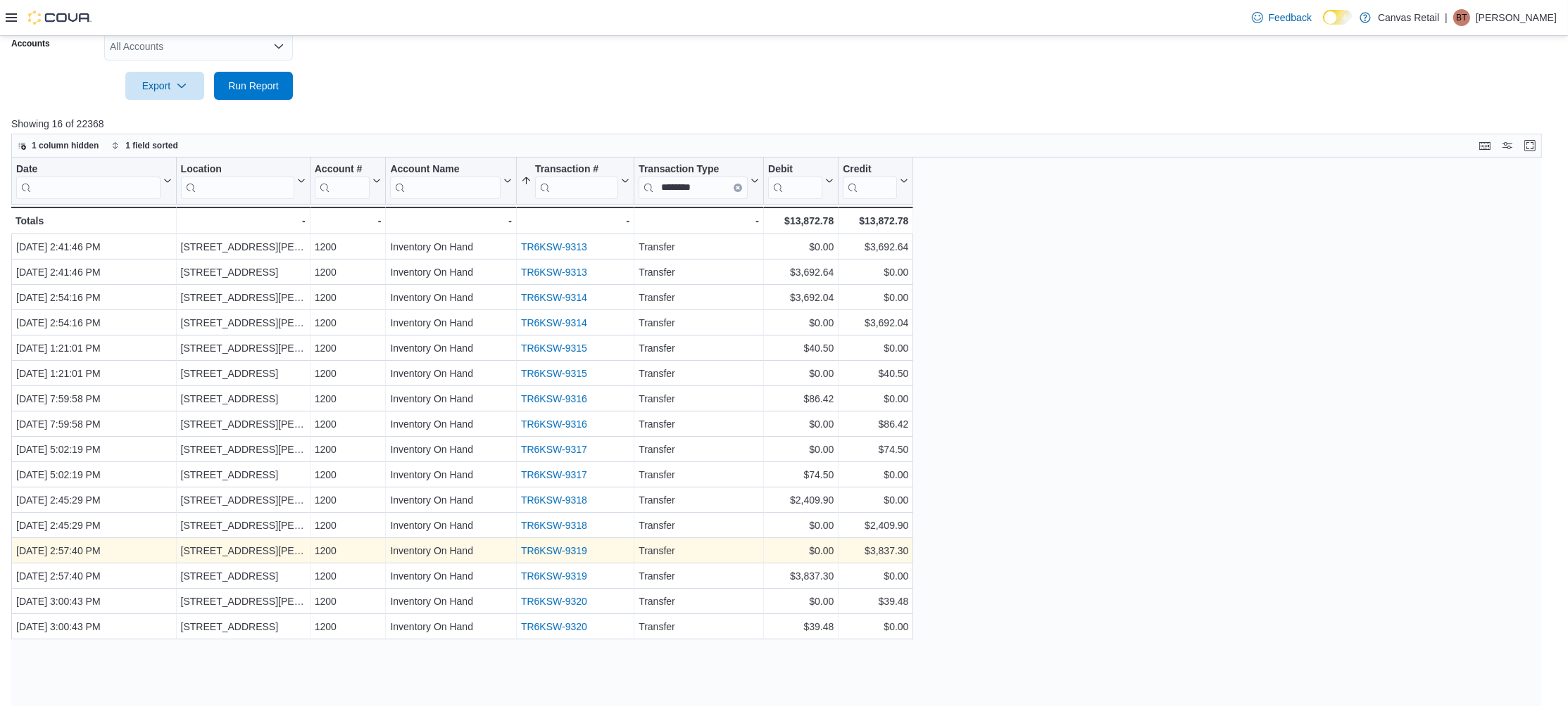
click at [538, 552] on link "TR6KSW-9319" at bounding box center [554, 551] width 66 height 11
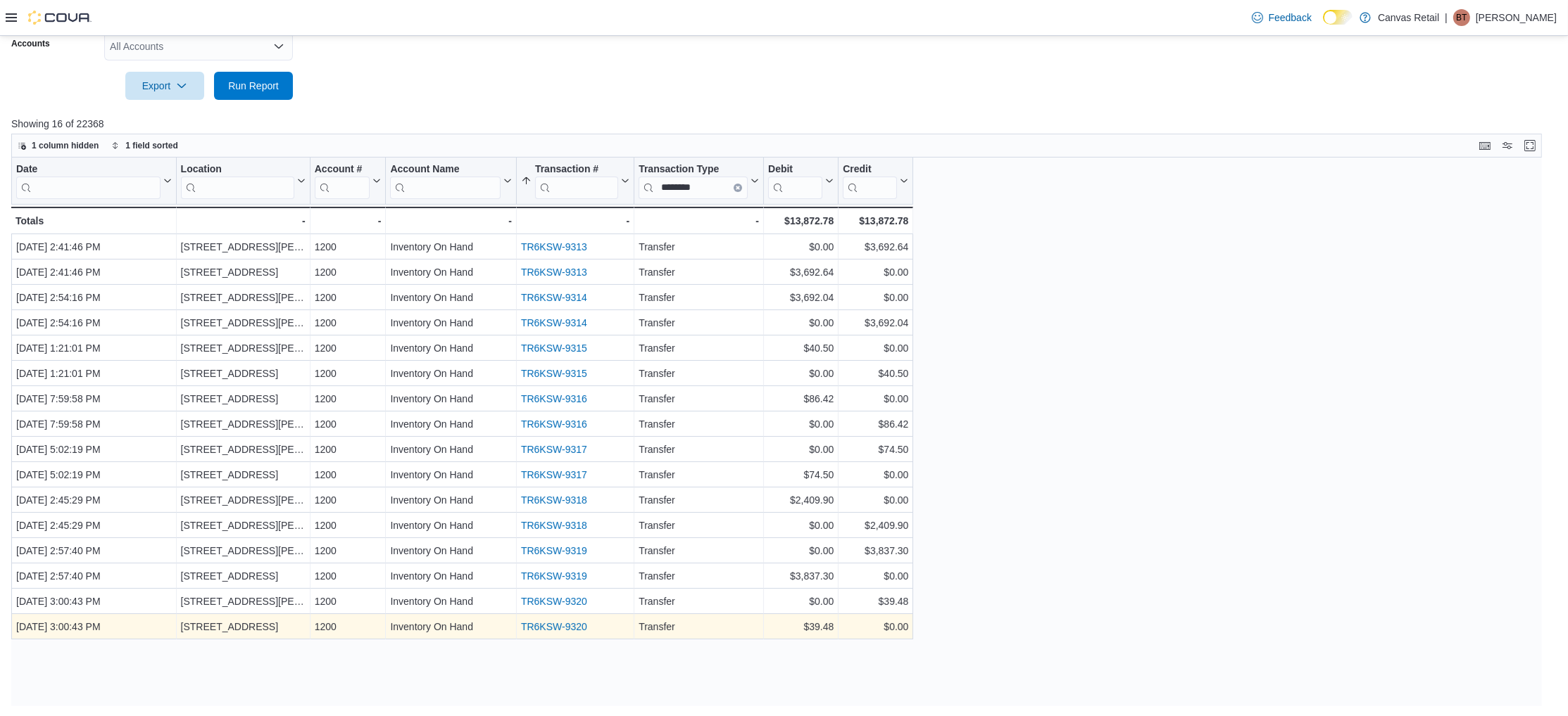
click at [559, 626] on link "TR6KSW-9320" at bounding box center [554, 627] width 66 height 11
click at [532, 674] on div "Date Click to view column header actions Location Click to view column header a…" at bounding box center [784, 432] width 1546 height 550
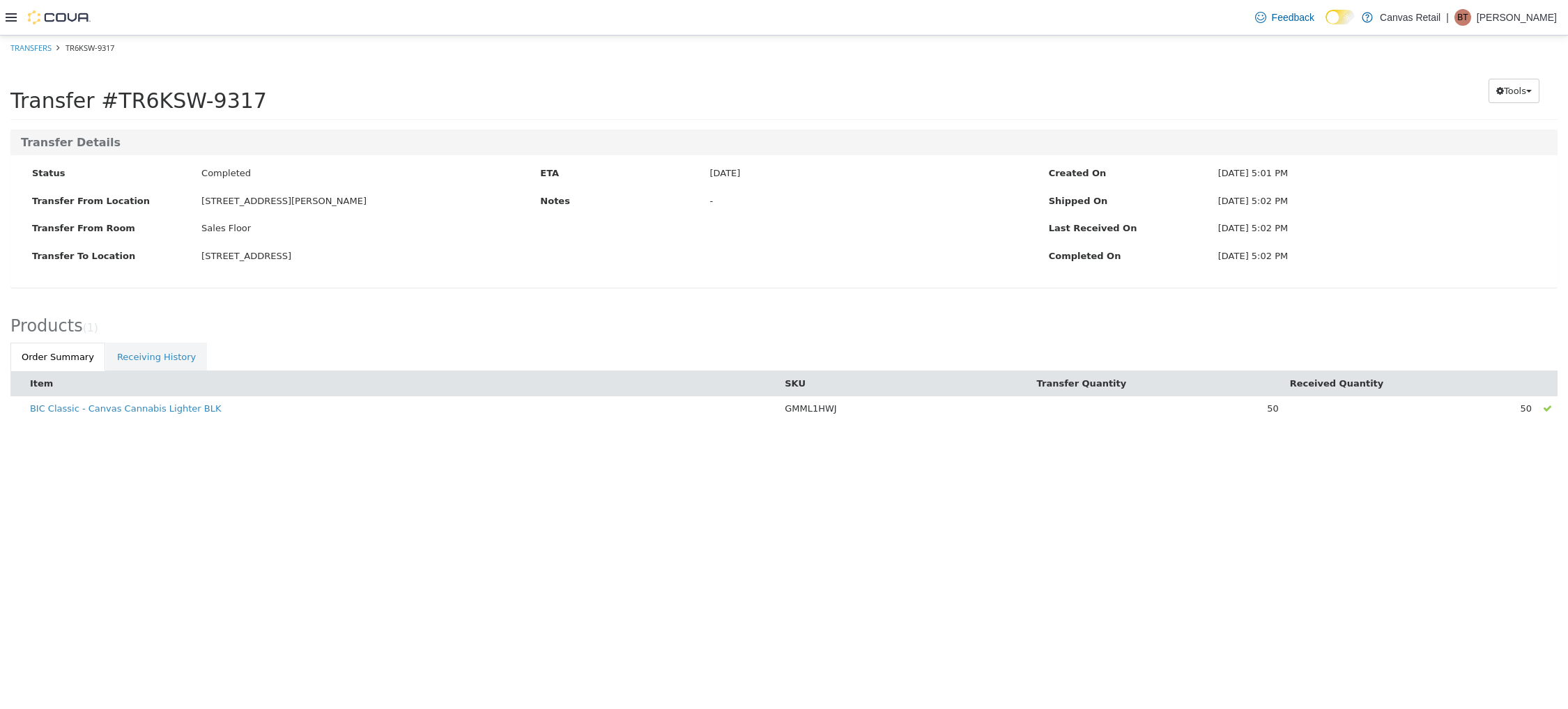
click at [346, 436] on html "× Transfers TR6KSW-9317 Transfer #TR6KSW-9317 Preparing Download... Tools PDF D…" at bounding box center [784, 236] width 1568 height 402
click at [203, 283] on div "Status Completed Transfer From Location 730 DANFORTH AVE Transfer From Room Sal…" at bounding box center [784, 221] width 1547 height 132
click at [156, 436] on html "× Transfers TR6KSW-9317 Transfer #TR6KSW-9317 Preparing Download... Tools PDF D…" at bounding box center [784, 236] width 1568 height 402
click at [1532, 89] on button "Tools" at bounding box center [1514, 91] width 51 height 25
click at [1521, 112] on link "PDF Download" at bounding box center [1484, 117] width 110 height 19
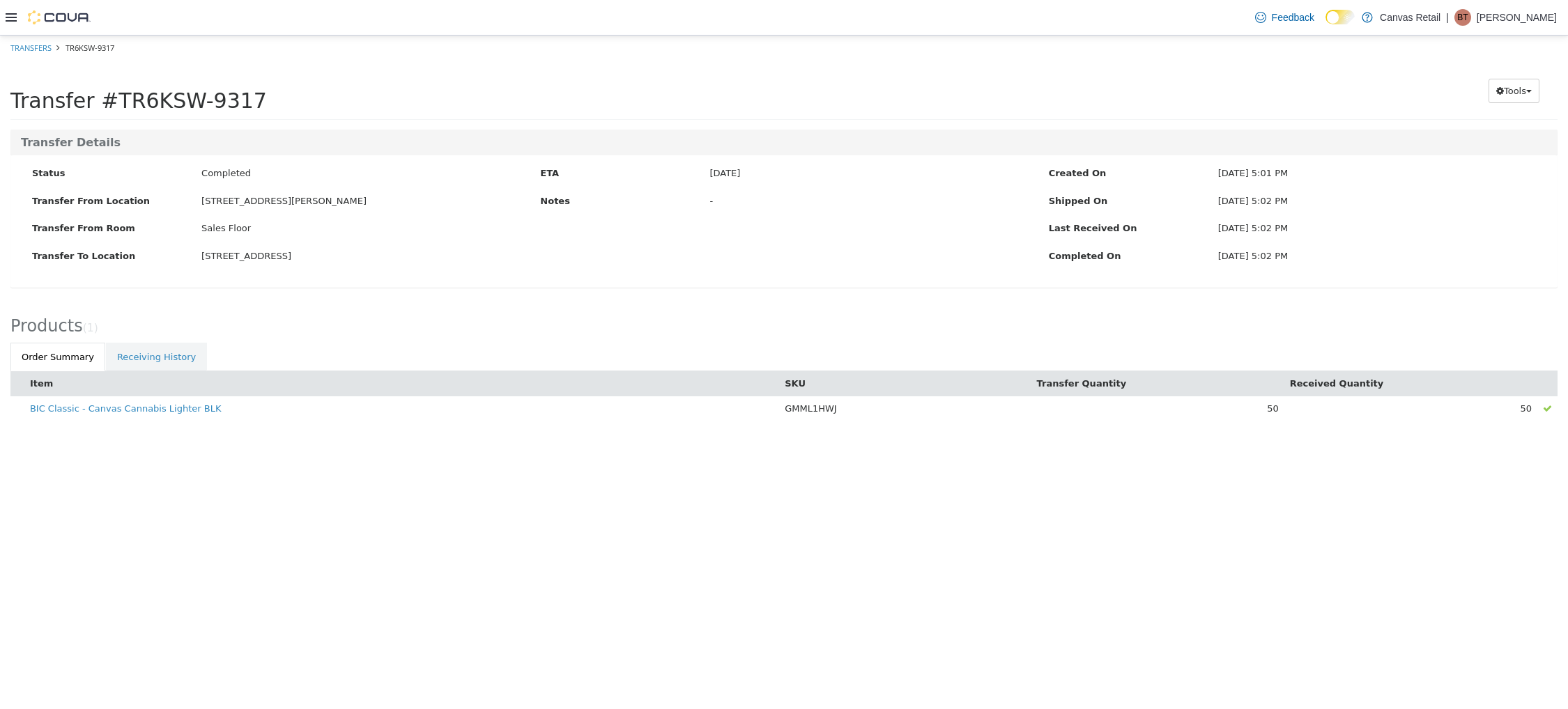
click at [1210, 298] on div "Transfer Details Status Completed Transfer From Location 730 DANFORTH AVE Trans…" at bounding box center [784, 215] width 1568 height 174
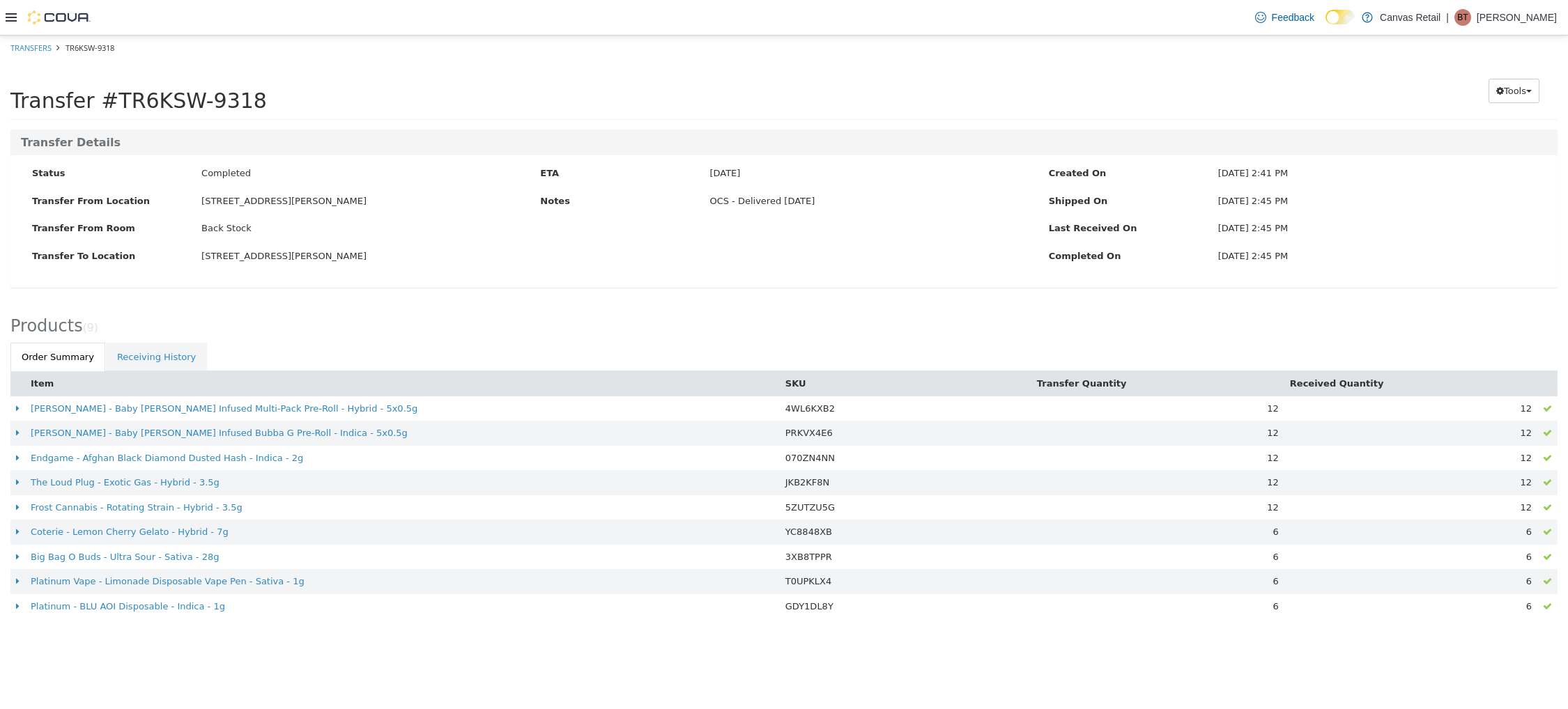
drag, startPoint x: 706, startPoint y: 204, endPoint x: 827, endPoint y: 211, distance: 121.2
click at [827, 211] on div "Notes OCS - Delivered [DATE]" at bounding box center [784, 202] width 508 height 17
copy div "OCS - Delivered [DATE]"
click at [565, 632] on div "Item SKU Transfer Quantity Received Quantity Jeeter - Baby Jeeter Infused Multi…" at bounding box center [784, 502] width 1568 height 262
click at [1351, 300] on div "Transfer Details Status Completed Transfer From Location 730 DANFORTH AVE Trans…" at bounding box center [784, 215] width 1568 height 174
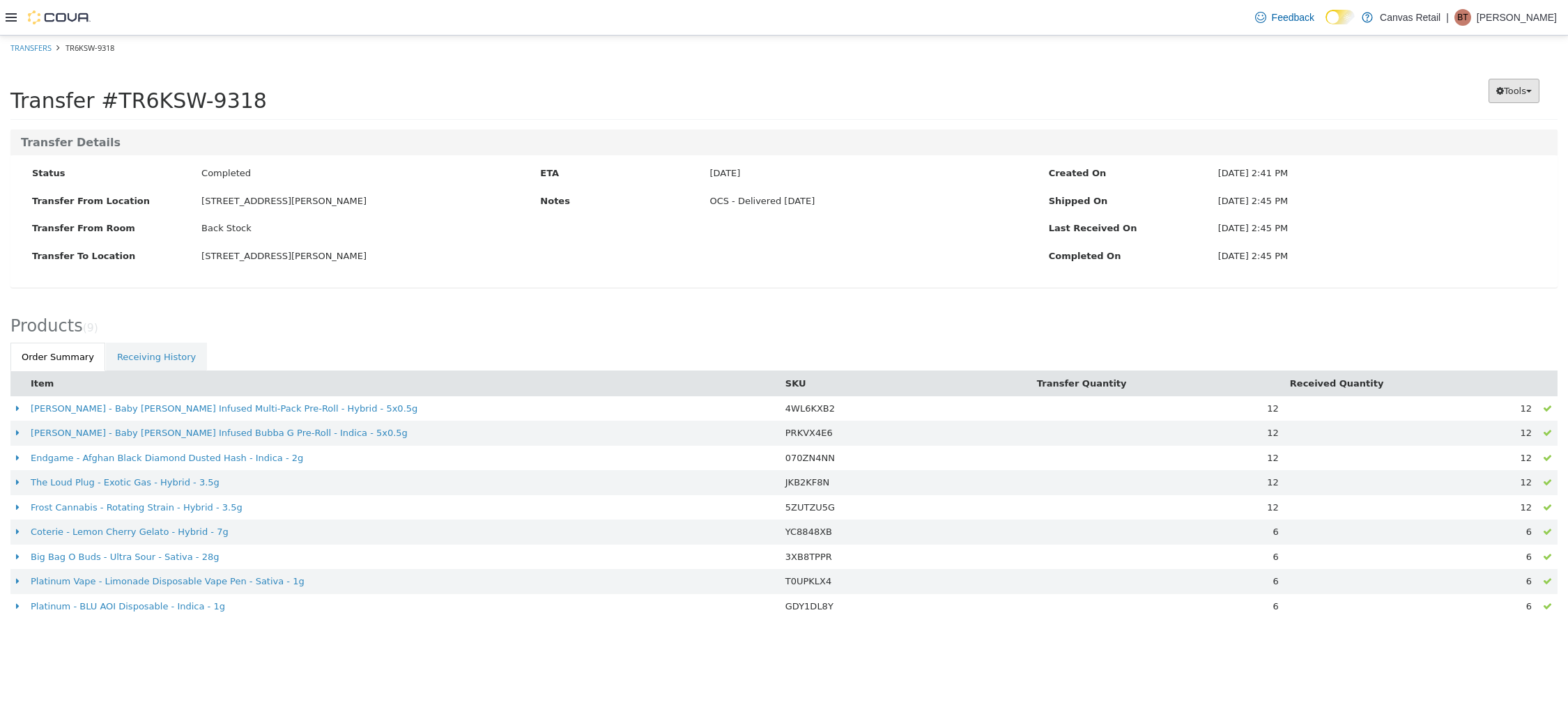
click at [1512, 86] on span "Tools" at bounding box center [1515, 90] width 22 height 10
click at [1471, 116] on span "PDF Download" at bounding box center [1477, 117] width 70 height 11
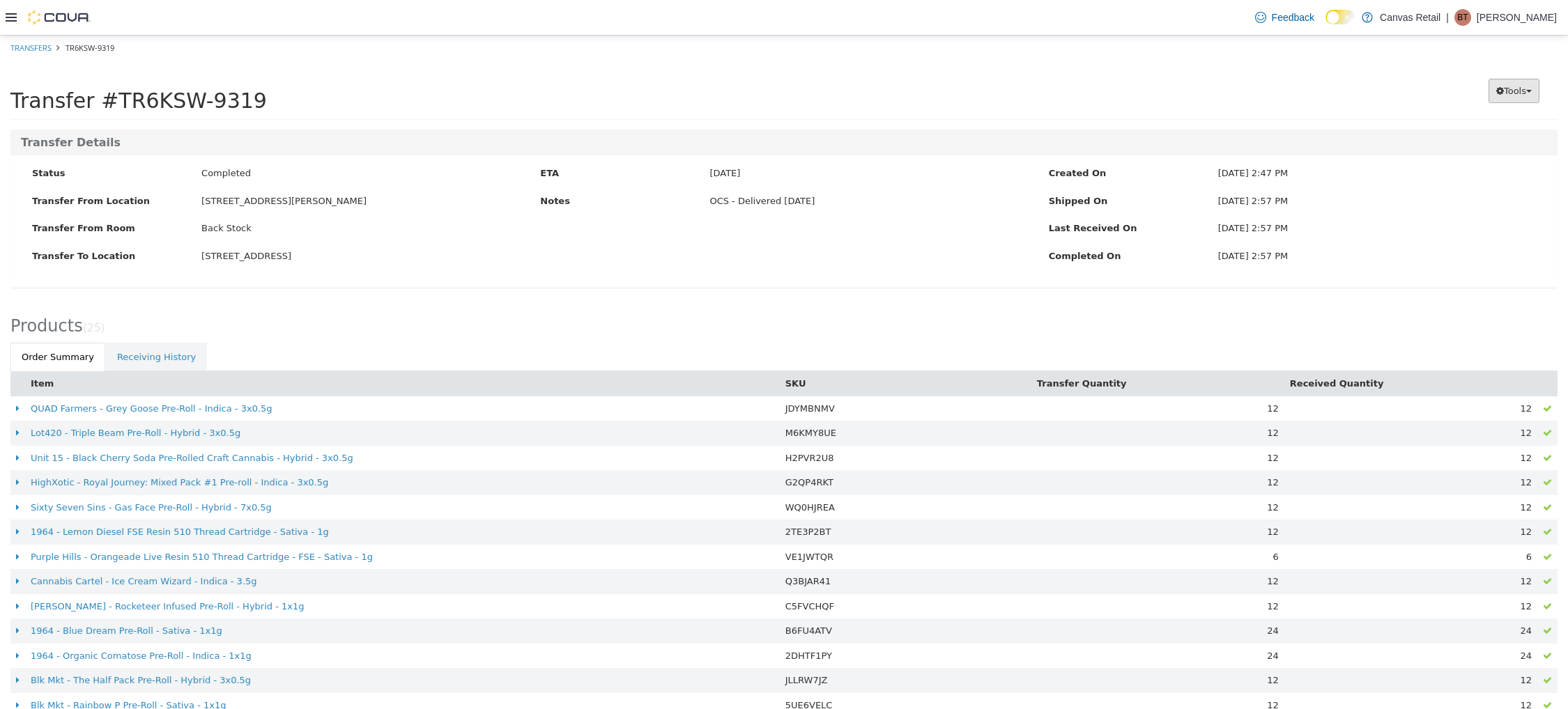
click at [1504, 91] on span "Tools" at bounding box center [1515, 90] width 22 height 10
click at [1500, 125] on link "PDF Download" at bounding box center [1484, 117] width 110 height 19
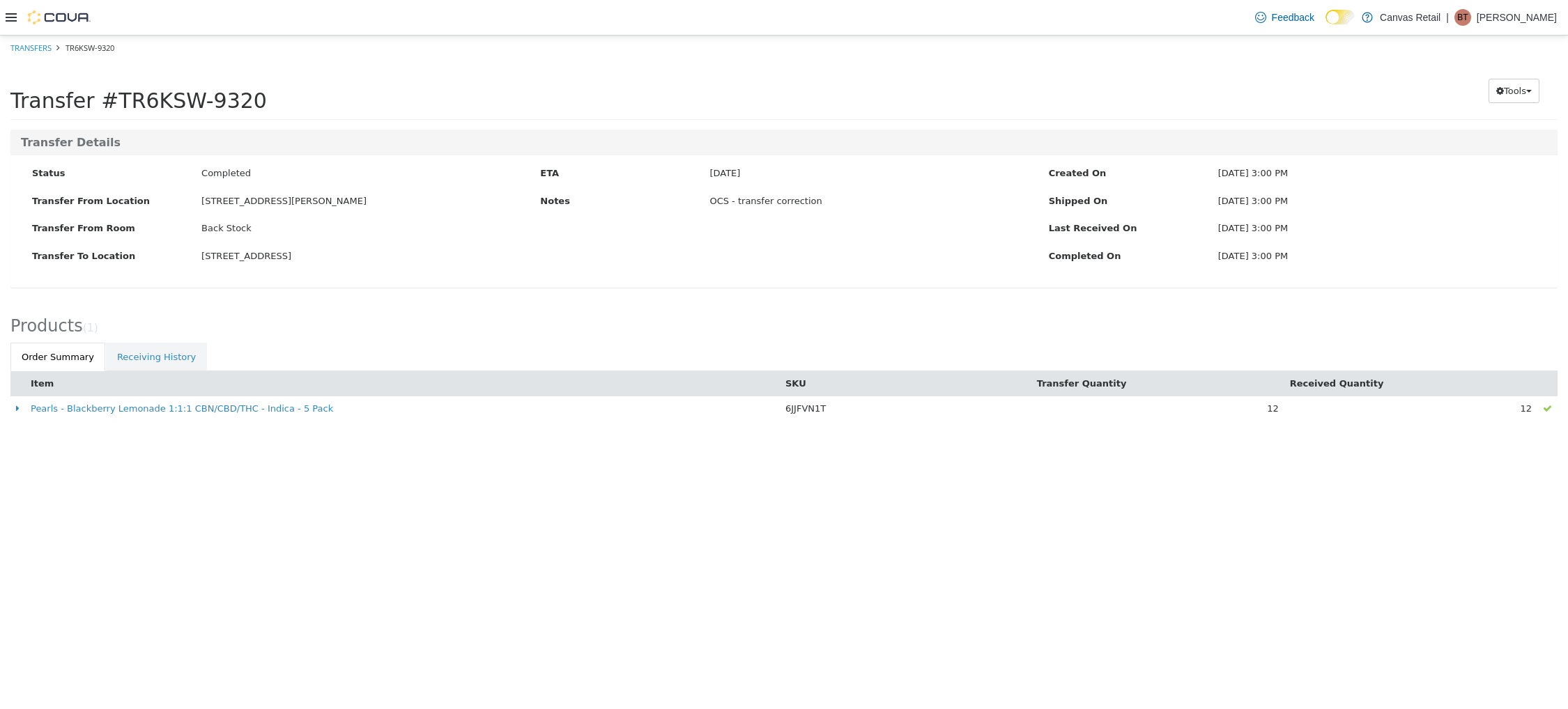
click at [204, 436] on html "× Transfers TR6KSW-9320 Transfer #TR6KSW-9320 Preparing Download... Tools PDF D…" at bounding box center [784, 236] width 1568 height 402
click at [1498, 87] on icon "button" at bounding box center [1500, 90] width 8 height 9
click at [1510, 122] on link "PDF Download" at bounding box center [1484, 117] width 110 height 19
